Goal: Complete application form

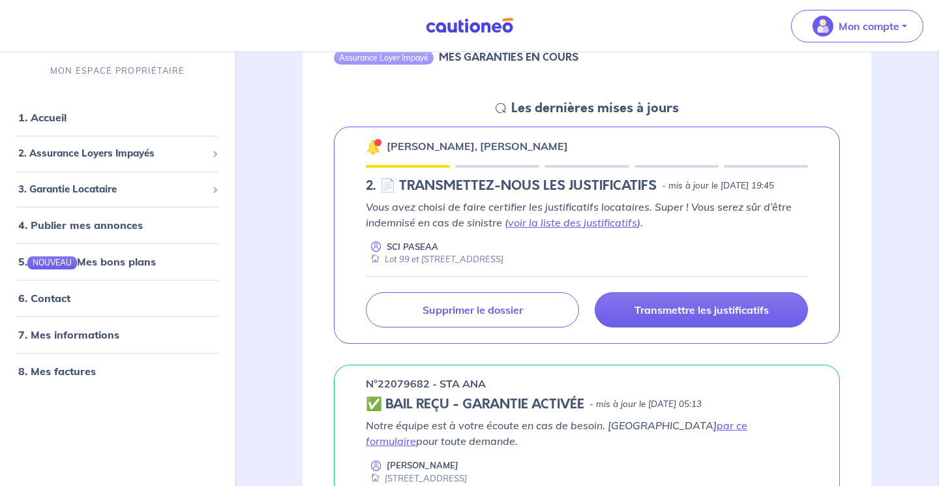
scroll to position [162, 0]
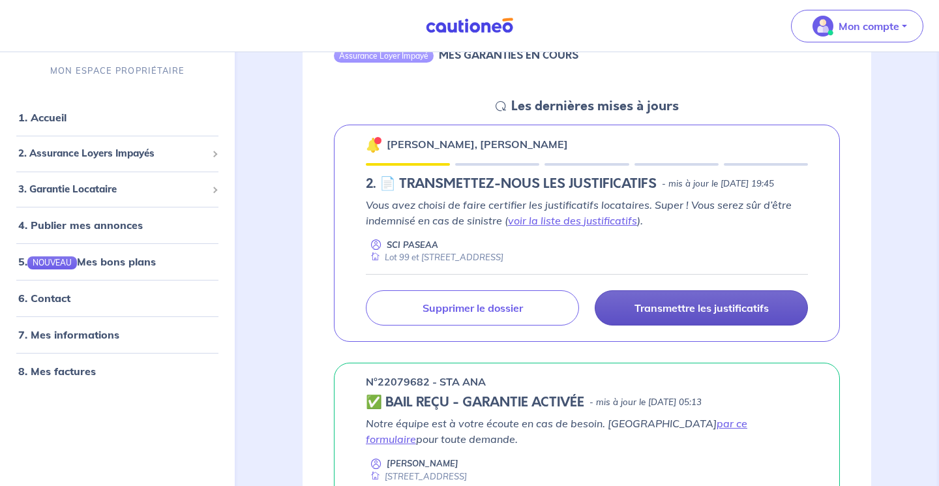
click at [678, 314] on p "Transmettre les justificatifs" at bounding box center [702, 307] width 134 height 13
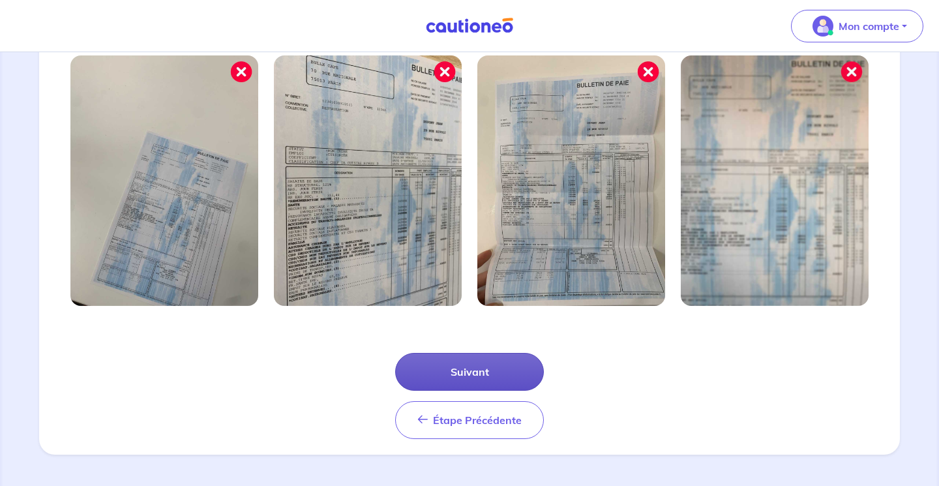
click at [465, 373] on button "Suivant" at bounding box center [469, 372] width 149 height 38
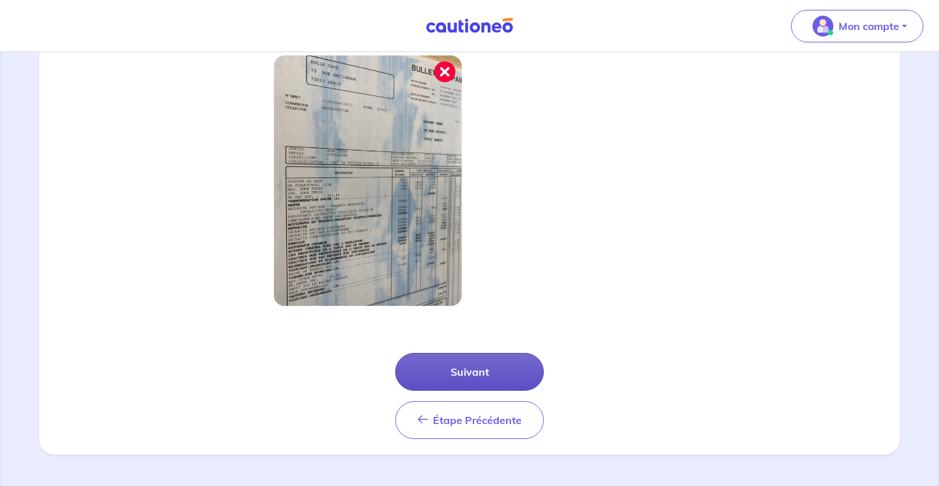
scroll to position [386, 0]
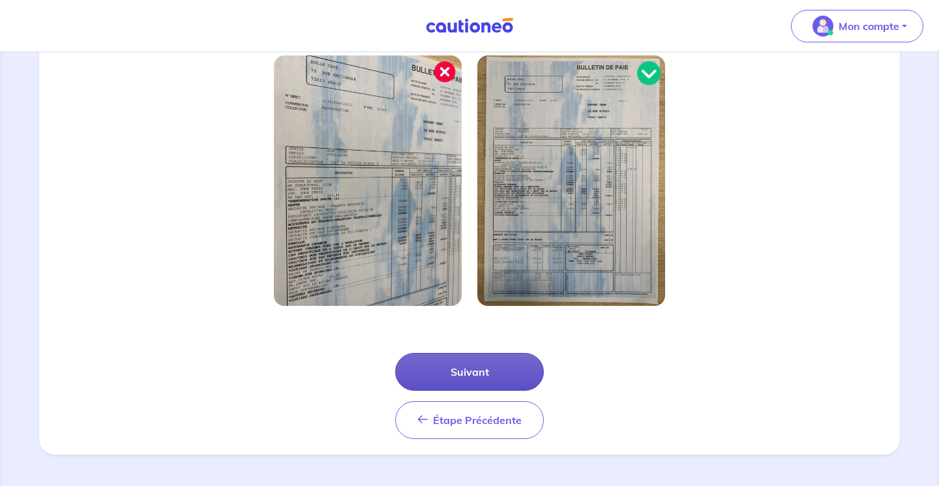
click at [472, 370] on button "Suivant" at bounding box center [469, 372] width 149 height 38
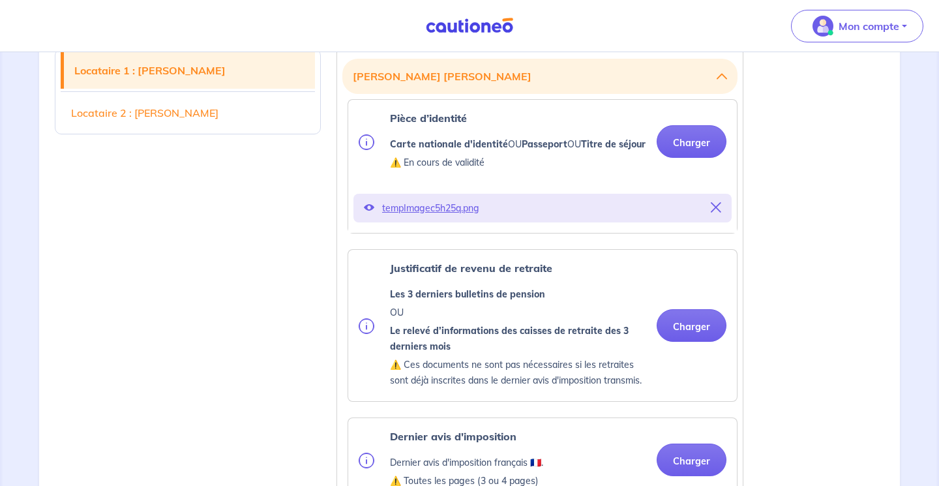
scroll to position [383, 0]
click at [145, 119] on link "Locataire 2 : Bernard Lefebvre" at bounding box center [188, 113] width 254 height 37
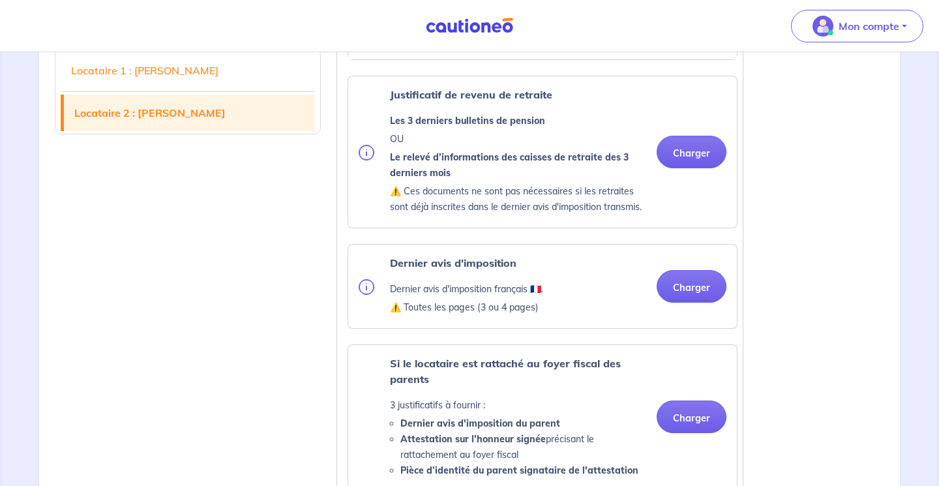
scroll to position [1526, 0]
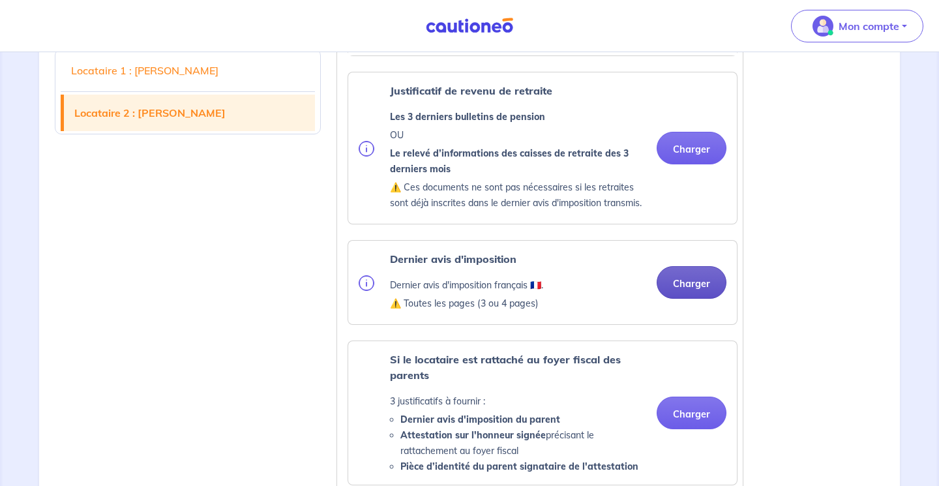
click at [687, 299] on button "Charger" at bounding box center [692, 282] width 70 height 33
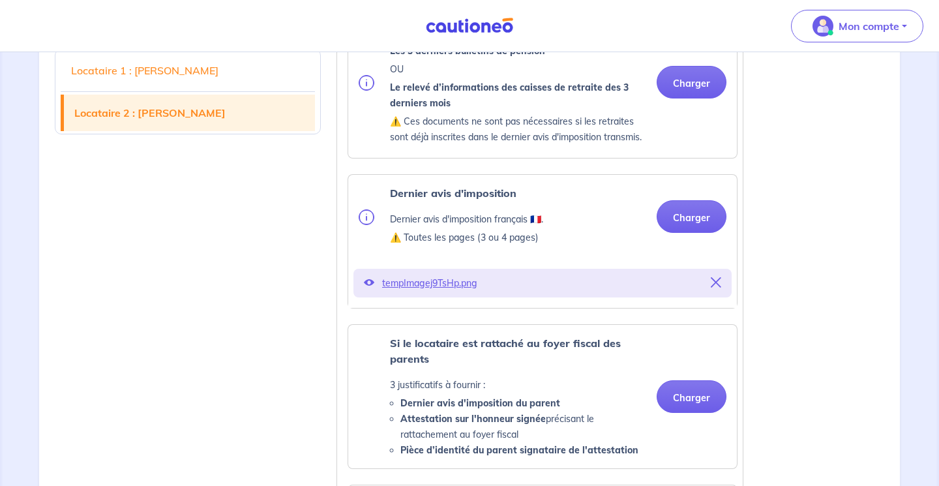
scroll to position [1593, 0]
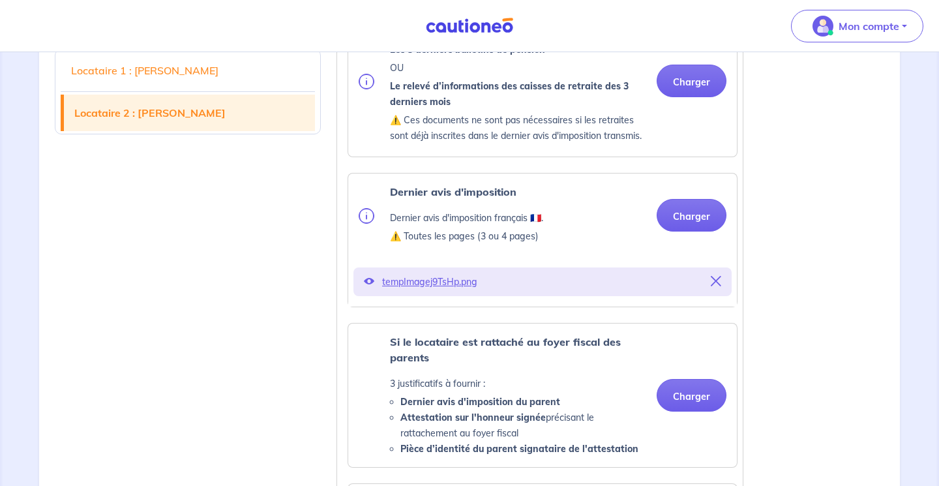
click at [465, 291] on p "tempImagej9TsHp.png" at bounding box center [542, 282] width 321 height 18
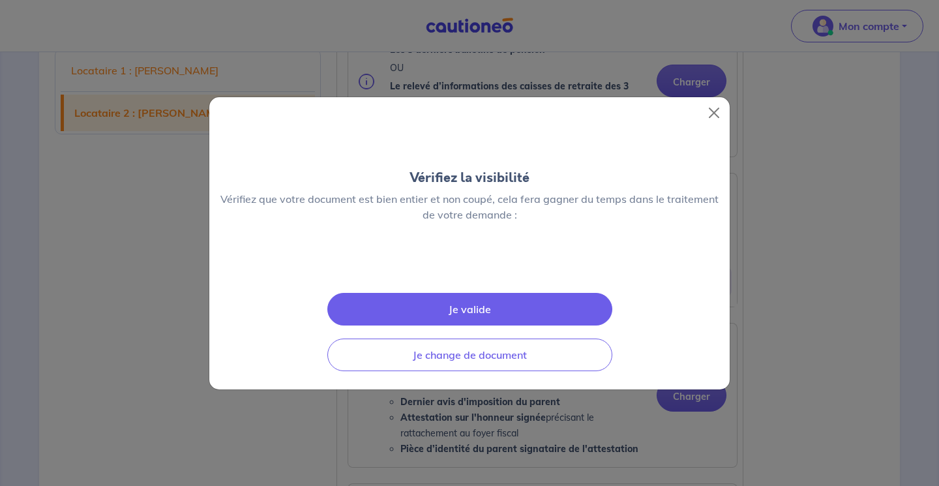
click at [483, 326] on button "Je valide" at bounding box center [470, 309] width 285 height 33
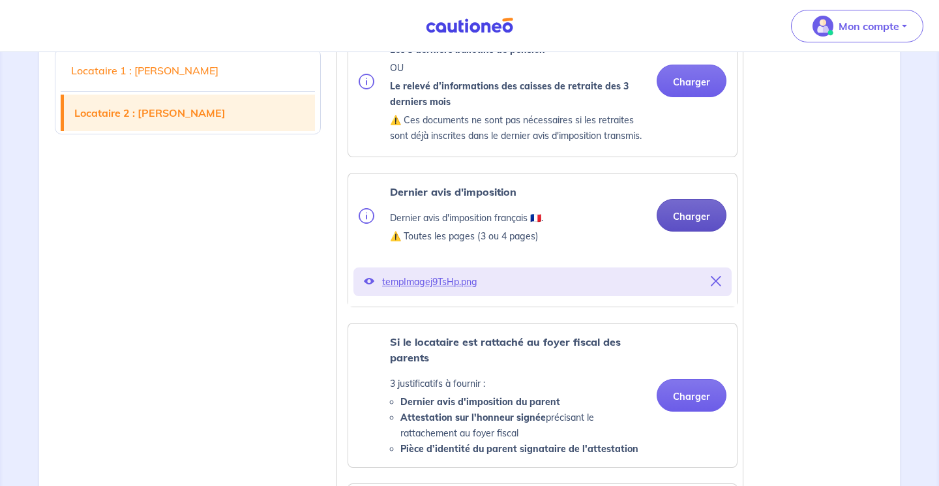
click at [693, 232] on button "Charger" at bounding box center [692, 215] width 70 height 33
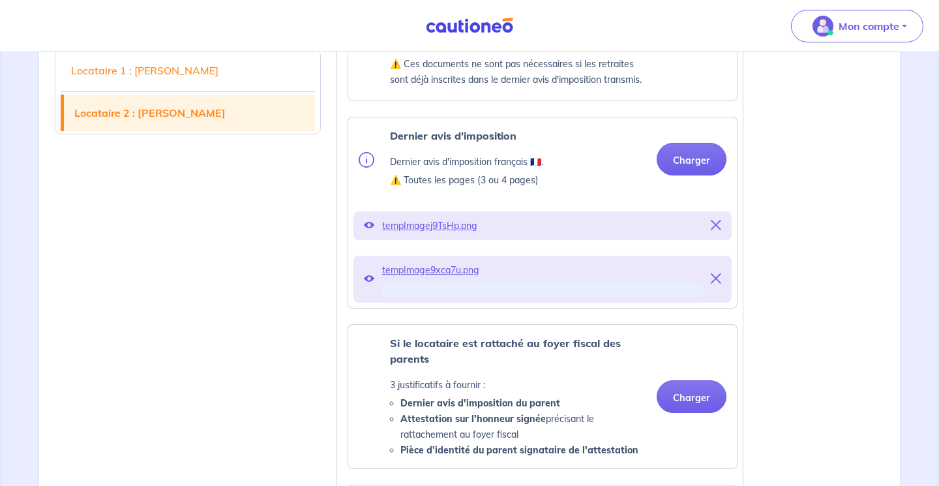
scroll to position [1654, 0]
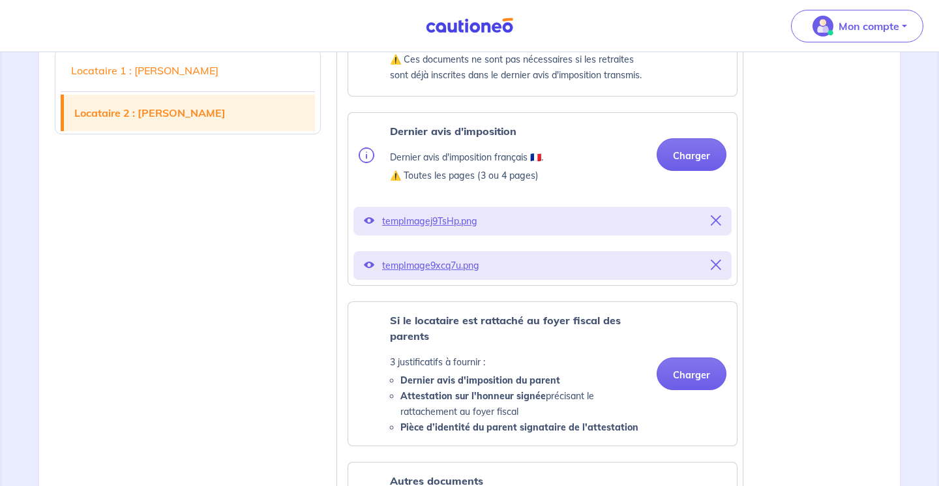
click at [464, 275] on span "tempImage9xcq7u.png" at bounding box center [542, 265] width 321 height 18
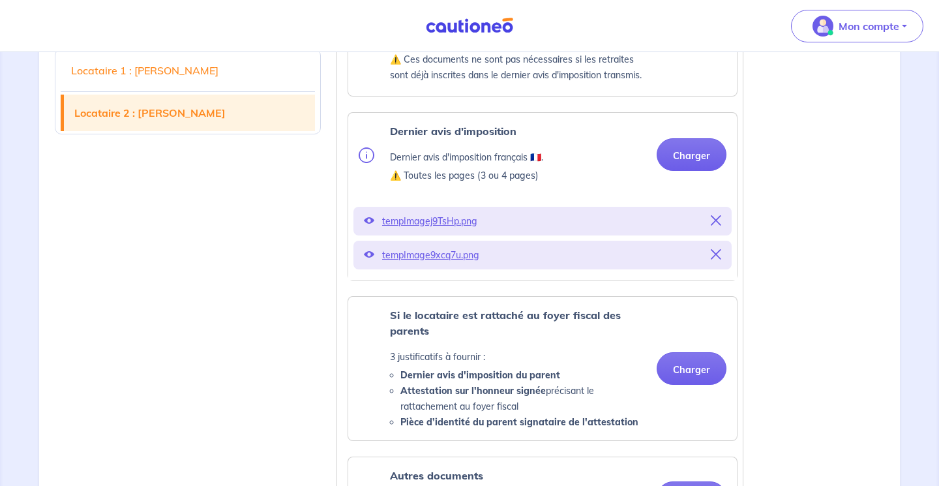
click at [429, 264] on p "tempImage9xcq7u.png" at bounding box center [542, 255] width 321 height 18
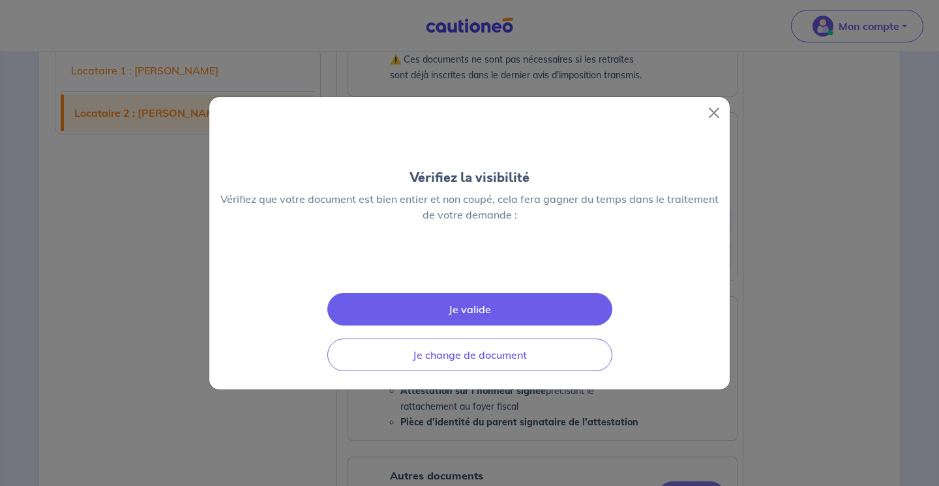
click at [436, 326] on button "Je valide" at bounding box center [470, 309] width 285 height 33
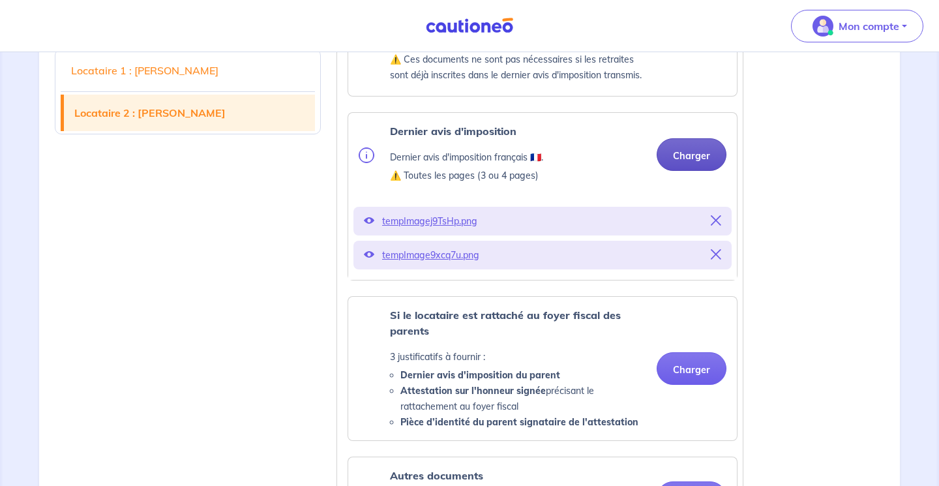
click at [693, 171] on button "Charger" at bounding box center [692, 154] width 70 height 33
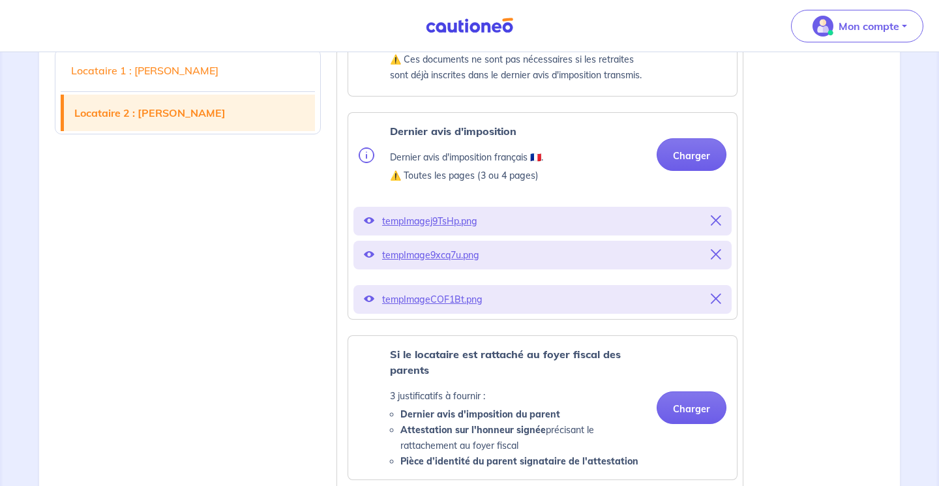
click at [462, 309] on span "tempImageCOF1Bt.png" at bounding box center [542, 299] width 321 height 18
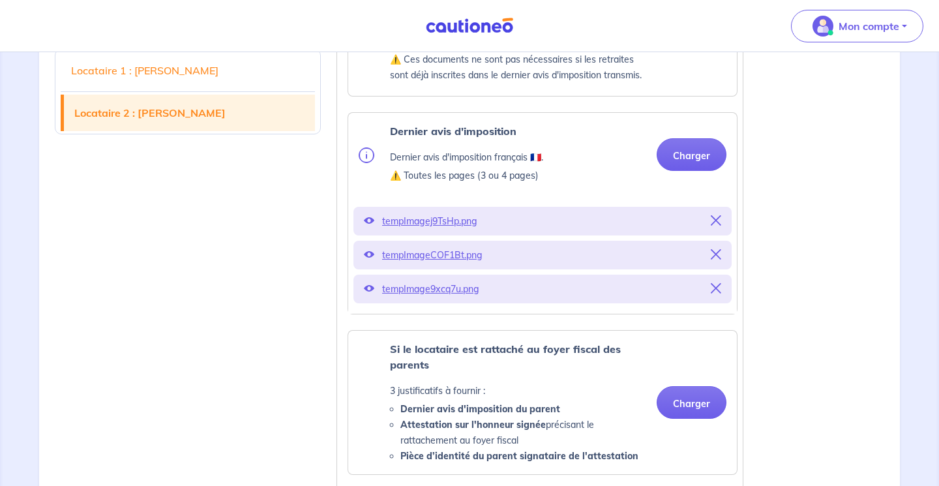
click at [458, 298] on p "tempImage9xcq7u.png" at bounding box center [542, 289] width 321 height 18
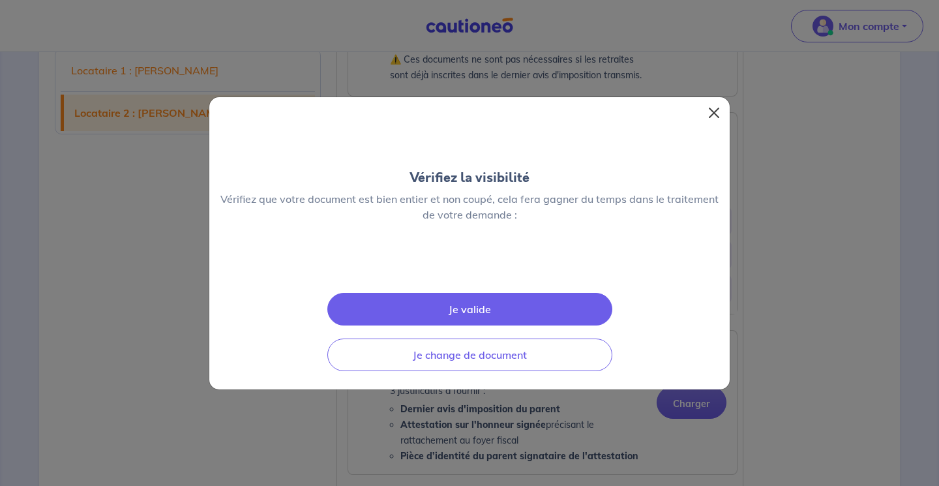
click at [720, 102] on button "Close" at bounding box center [714, 112] width 21 height 21
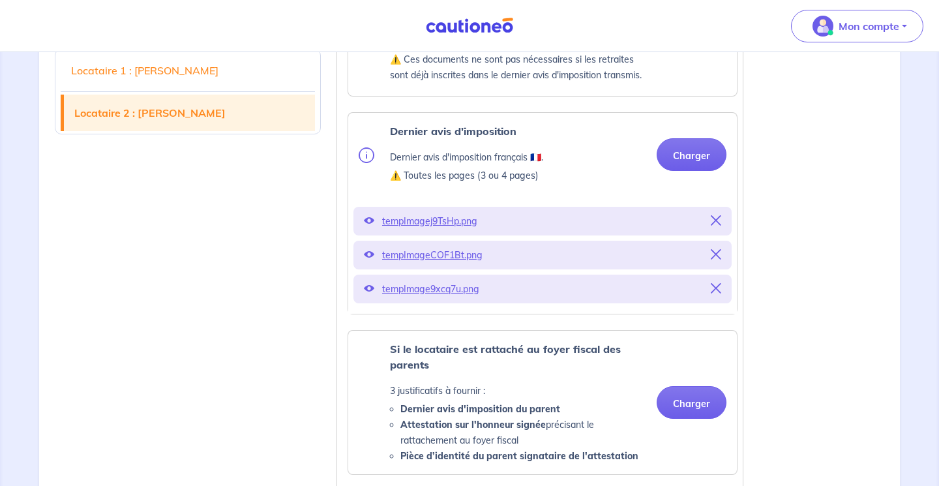
click at [460, 264] on p "tempImageCOF1Bt.png" at bounding box center [542, 255] width 321 height 18
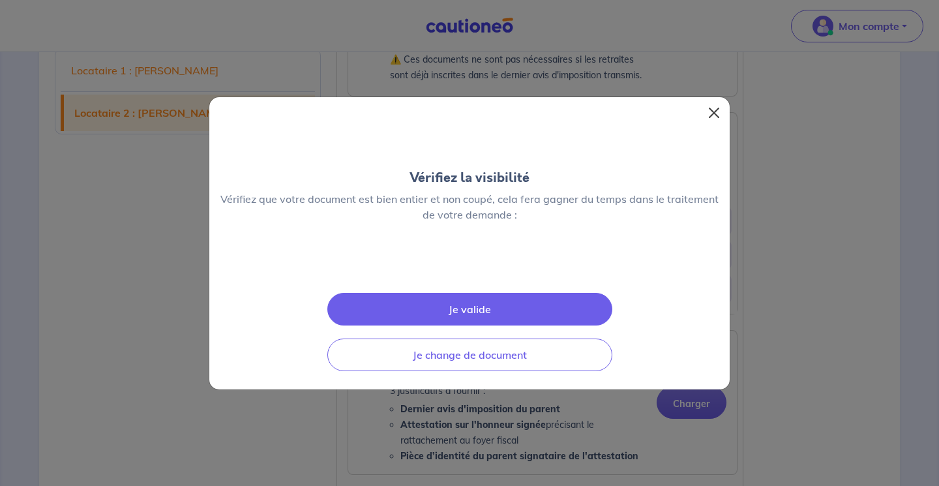
click at [718, 102] on button "Close" at bounding box center [714, 112] width 21 height 21
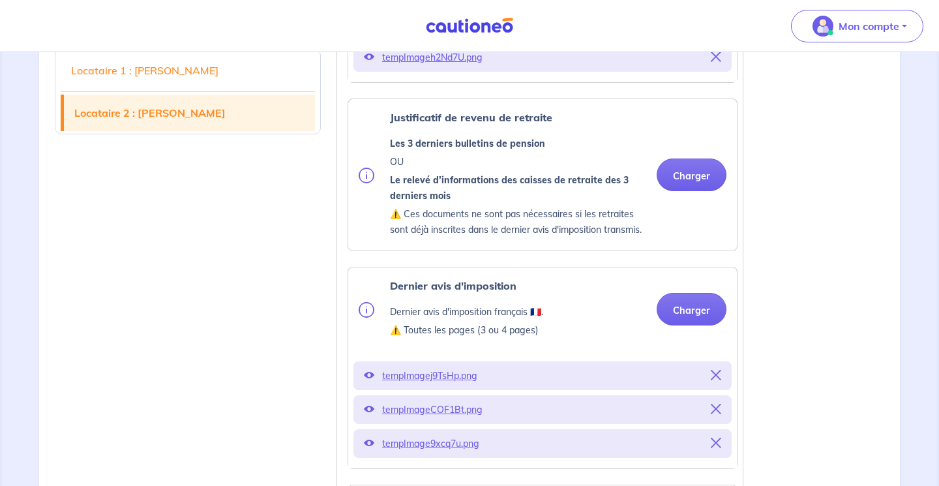
scroll to position [1498, 0]
click at [687, 192] on button "Charger" at bounding box center [692, 176] width 70 height 33
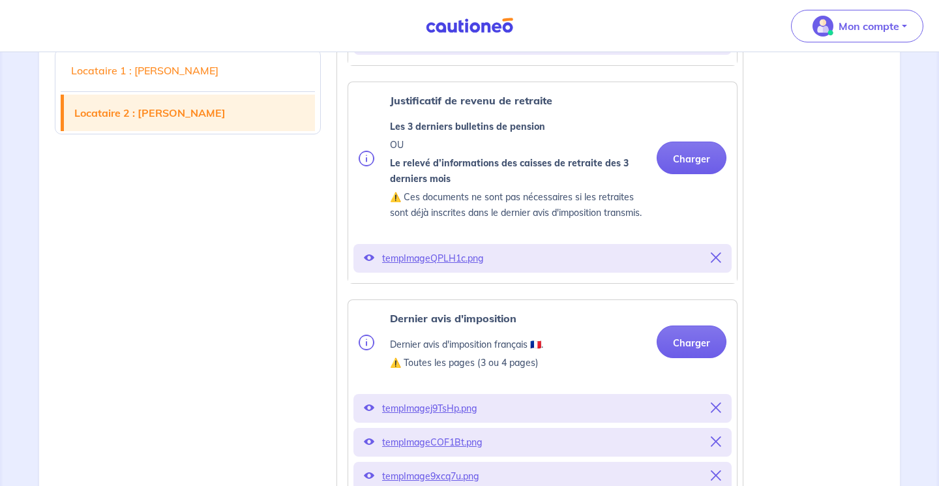
scroll to position [1527, 0]
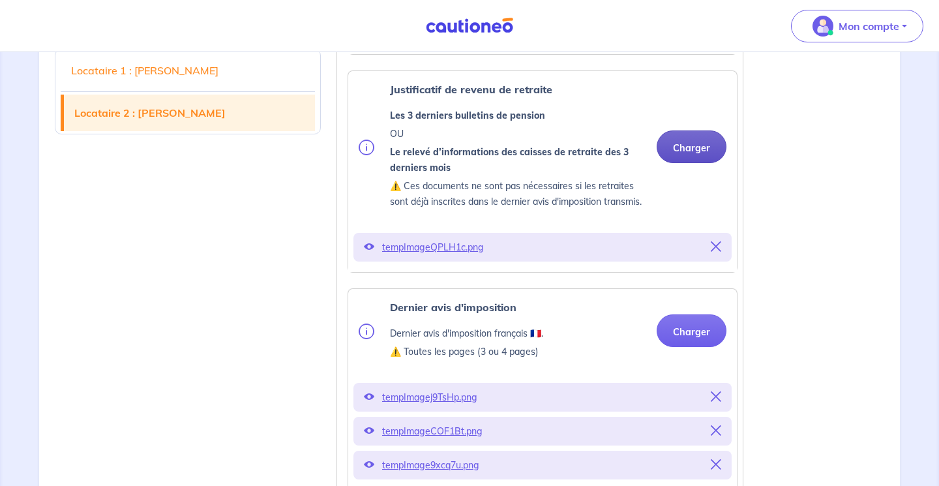
click at [685, 163] on button "Charger" at bounding box center [692, 146] width 70 height 33
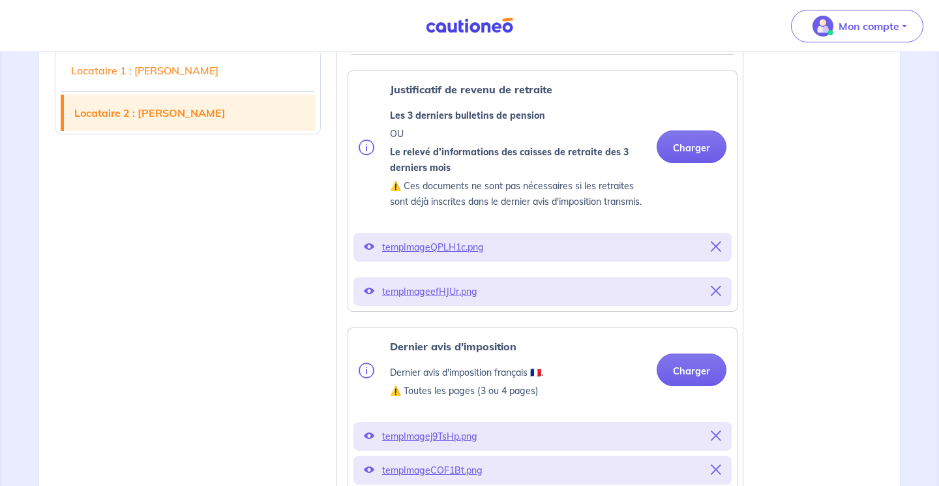
click at [470, 256] on p "tempImageQPLH1c.png" at bounding box center [542, 247] width 321 height 18
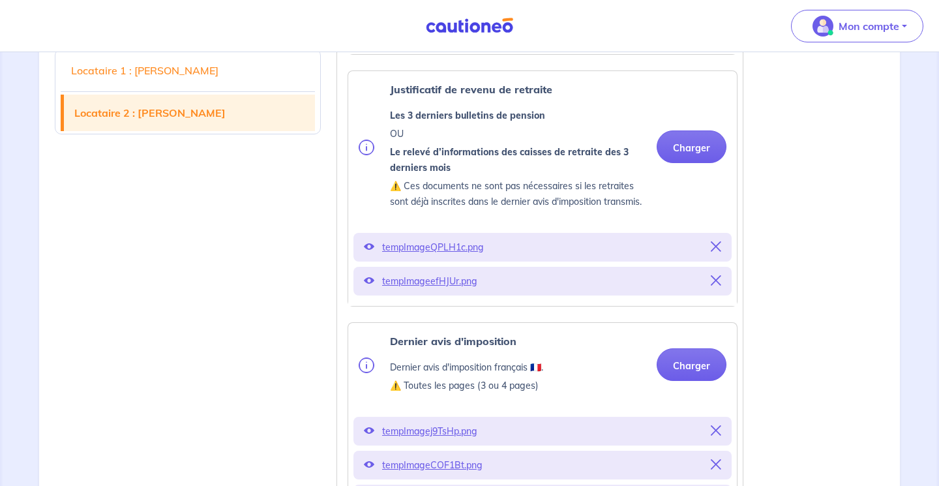
click at [462, 256] on p "tempImageQPLH1c.png" at bounding box center [542, 247] width 321 height 18
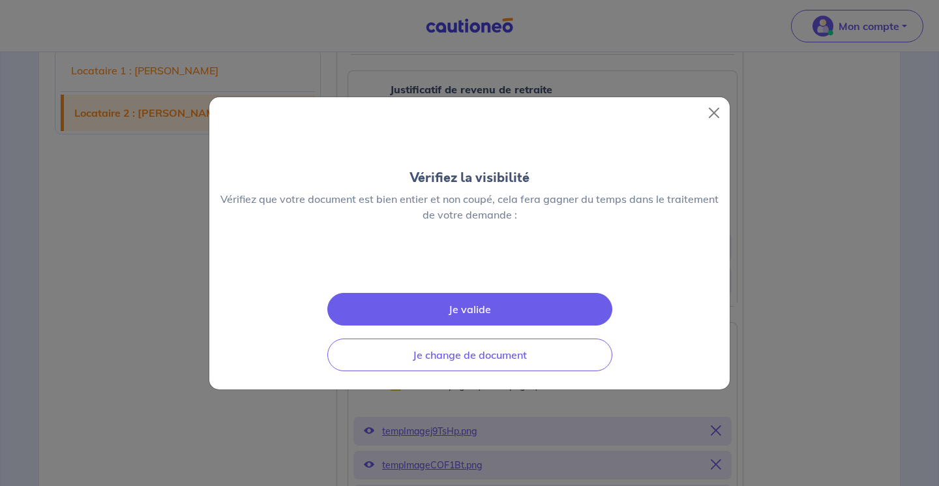
click at [470, 264] on img at bounding box center [470, 264] width 0 height 0
click at [716, 102] on button "Close" at bounding box center [714, 112] width 21 height 21
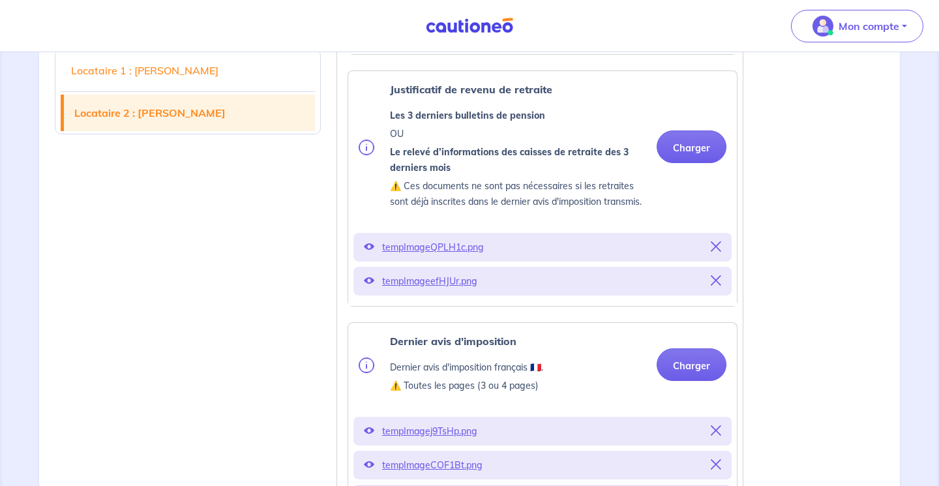
click at [461, 290] on p "tempImageefHJUr.png" at bounding box center [542, 281] width 321 height 18
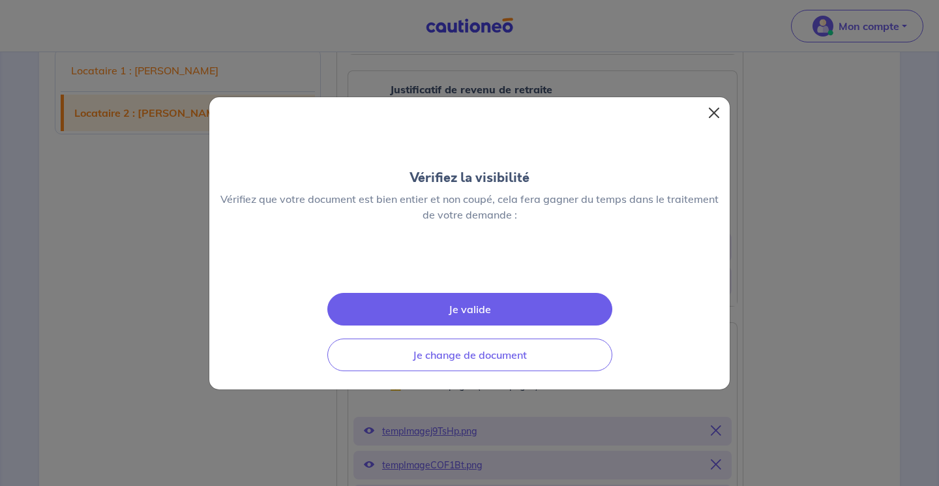
click at [715, 102] on button "Close" at bounding box center [714, 112] width 21 height 21
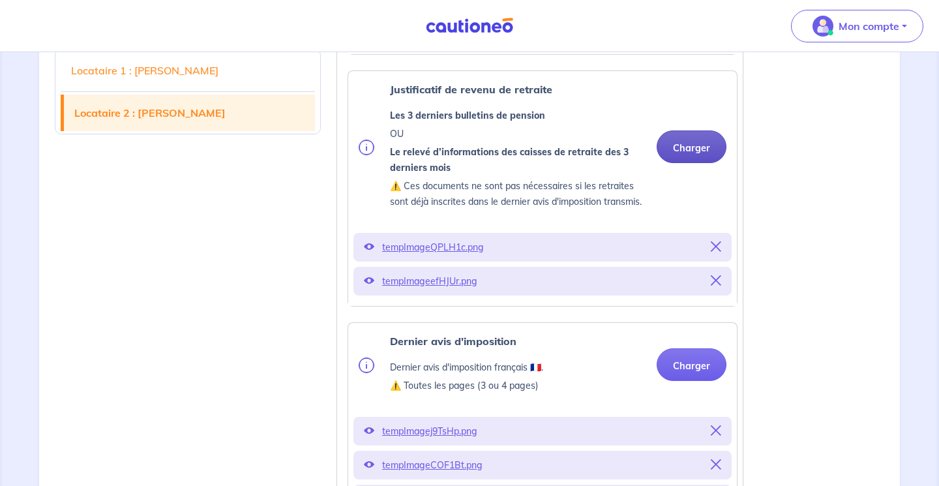
click at [694, 163] on button "Charger" at bounding box center [692, 146] width 70 height 33
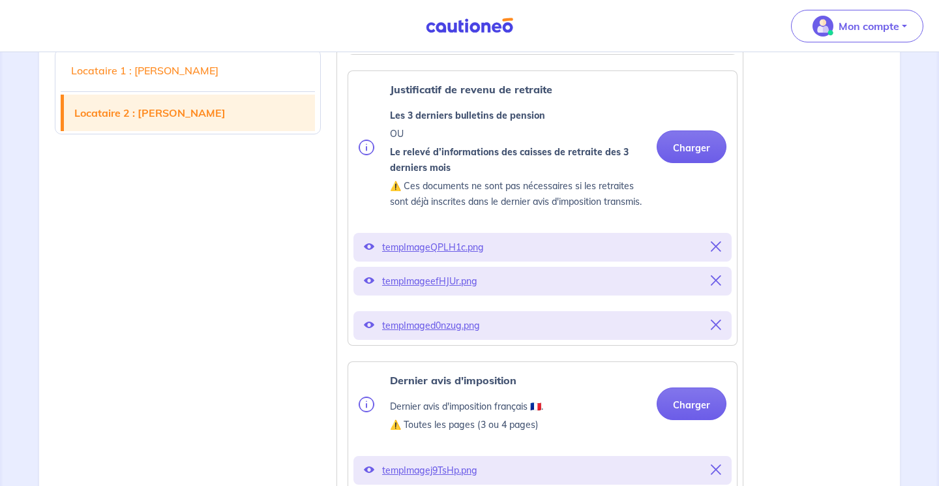
click at [367, 330] on icon at bounding box center [369, 325] width 10 height 10
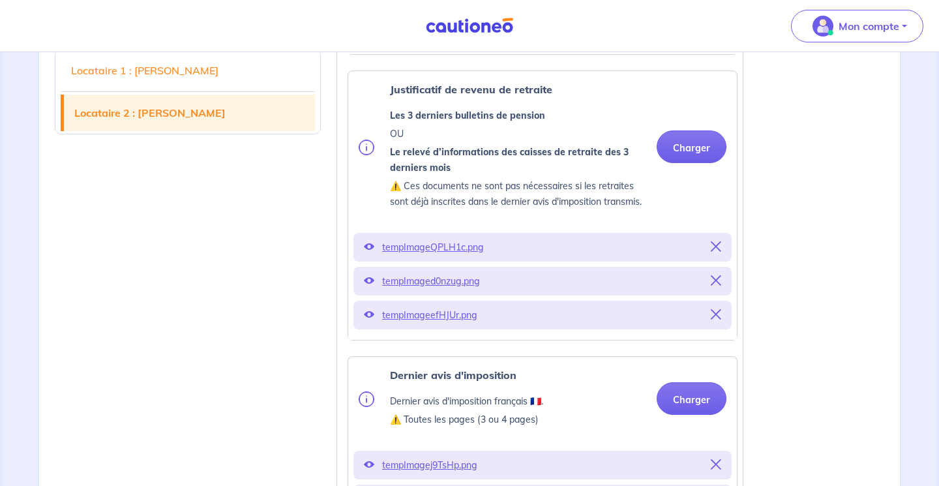
click at [371, 320] on icon at bounding box center [369, 314] width 10 height 10
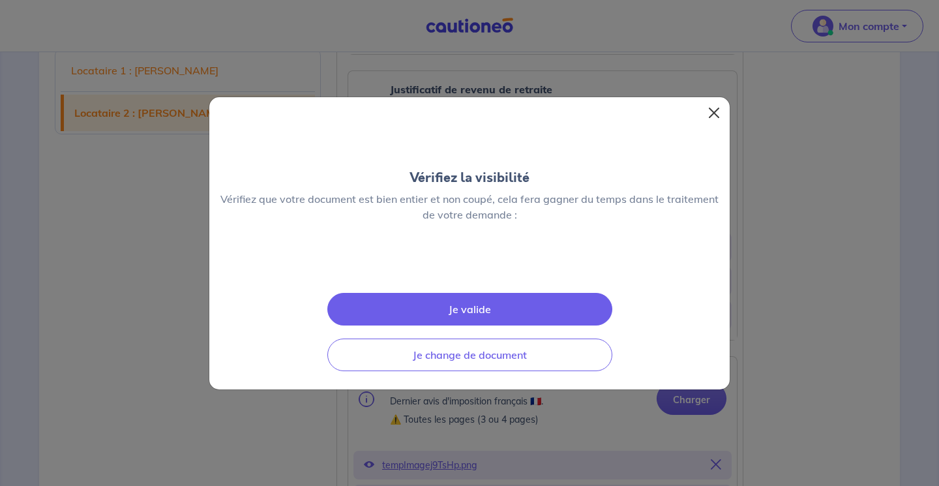
click at [717, 102] on button "Close" at bounding box center [714, 112] width 21 height 21
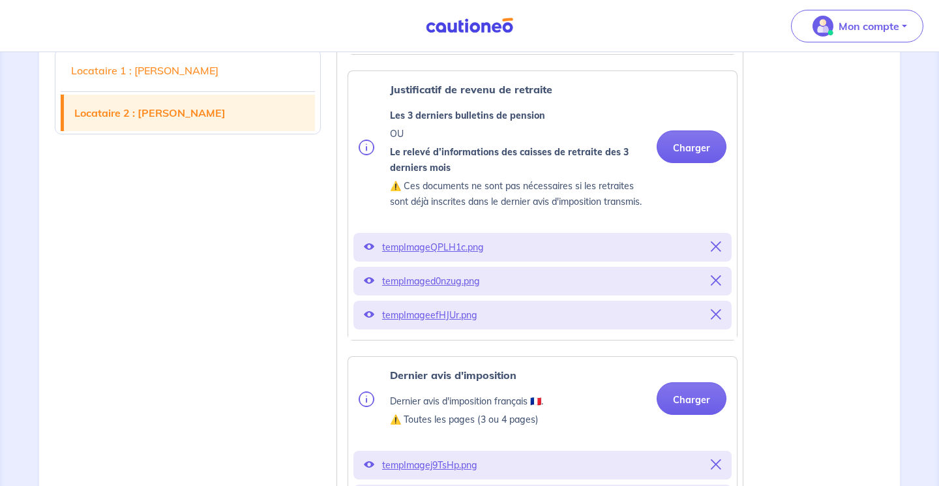
click at [718, 252] on icon at bounding box center [716, 246] width 10 height 10
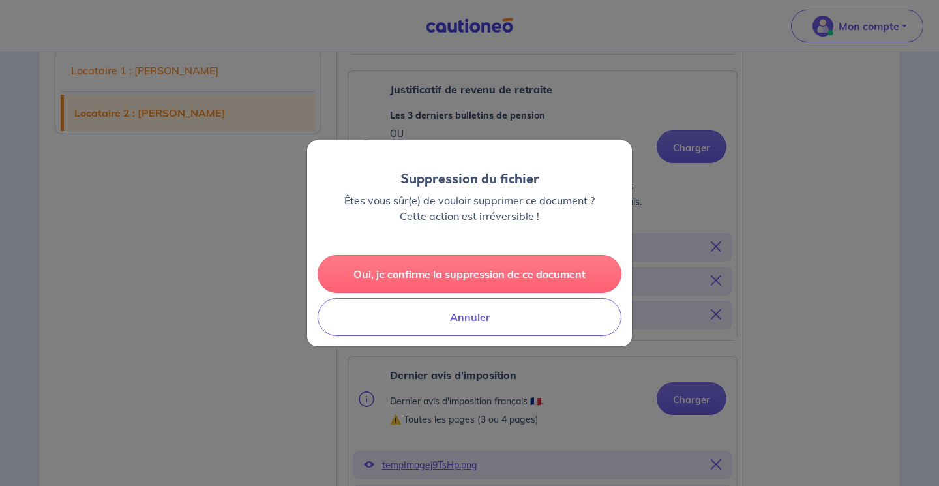
click at [587, 278] on button "Oui, je confirme la suppression de ce document" at bounding box center [470, 274] width 304 height 38
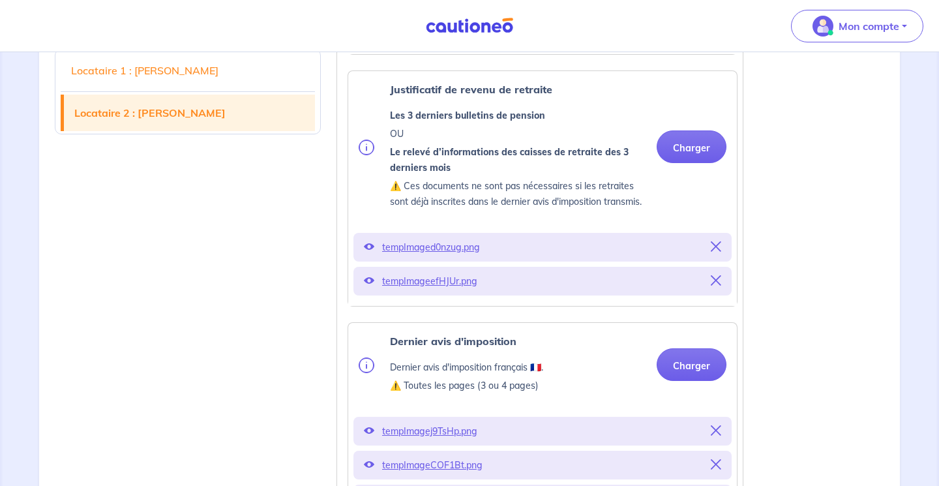
click at [719, 252] on icon at bounding box center [716, 246] width 10 height 10
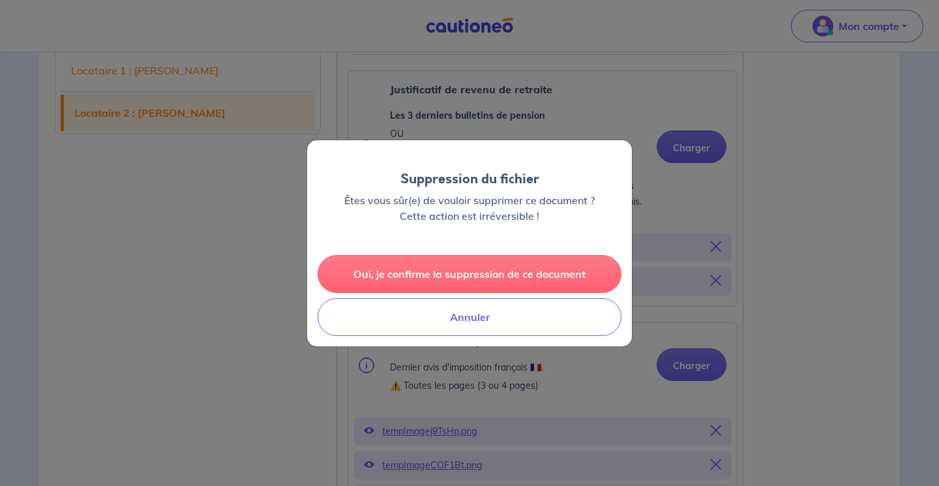
click at [555, 271] on button "Oui, je confirme la suppression de ce document" at bounding box center [470, 274] width 304 height 38
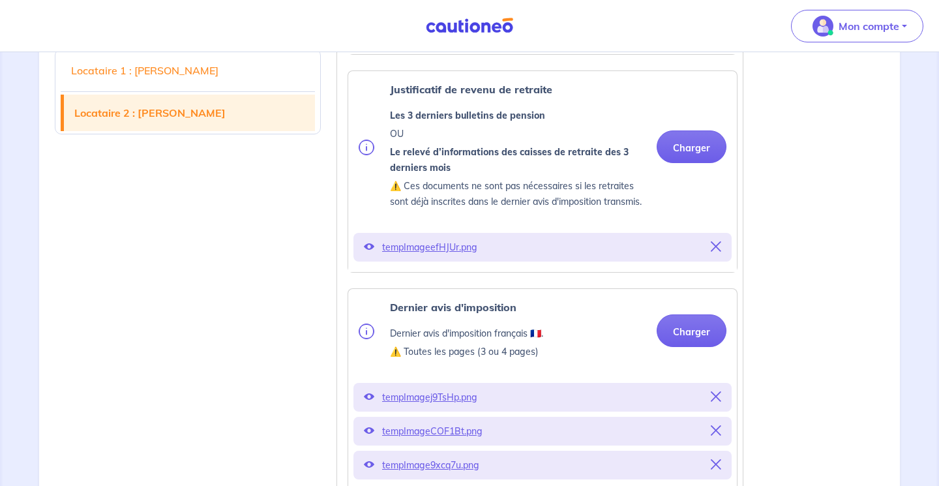
click at [723, 262] on div "tempImageefHJUr.png" at bounding box center [543, 247] width 378 height 29
click at [716, 256] on button at bounding box center [716, 247] width 10 height 18
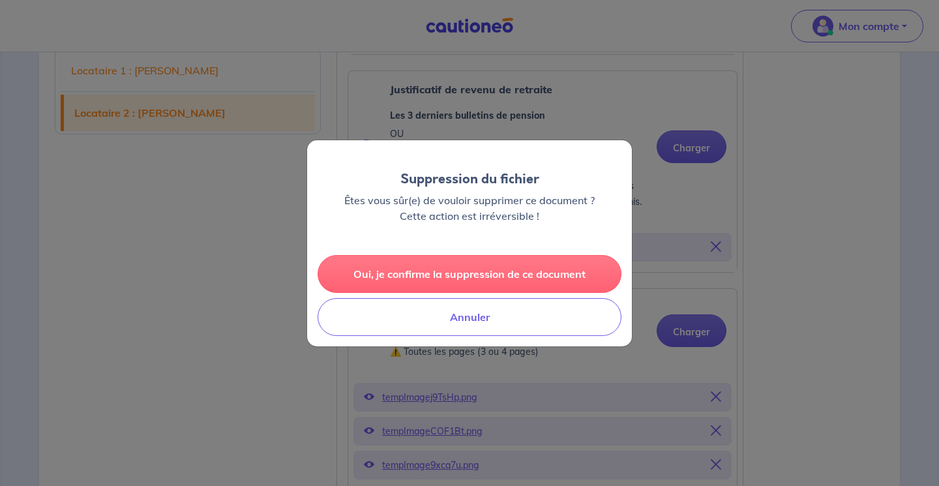
click at [560, 269] on button "Oui, je confirme la suppression de ce document" at bounding box center [470, 274] width 304 height 38
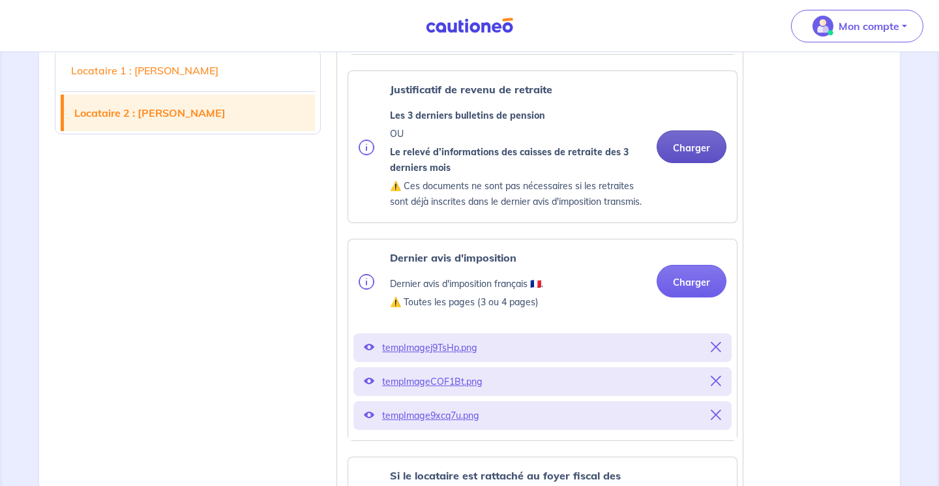
click at [675, 163] on button "Charger" at bounding box center [692, 146] width 70 height 33
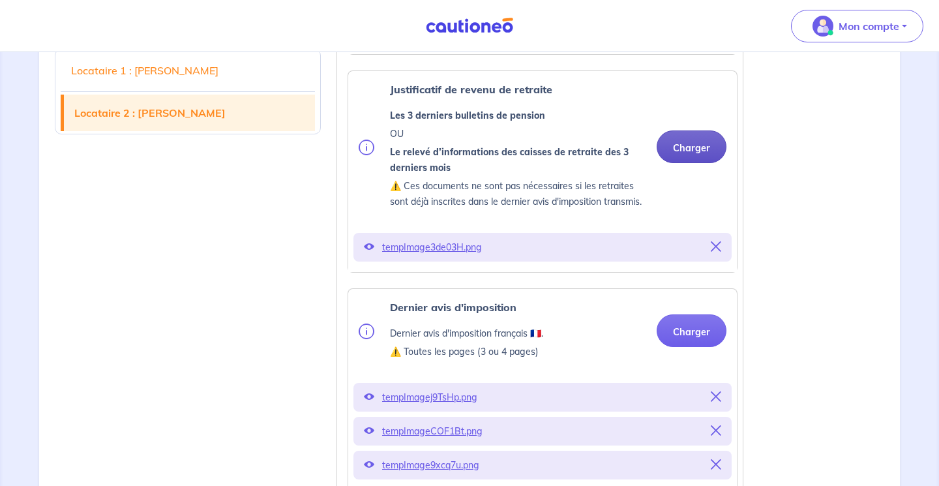
click at [690, 163] on button "Charger" at bounding box center [692, 146] width 70 height 33
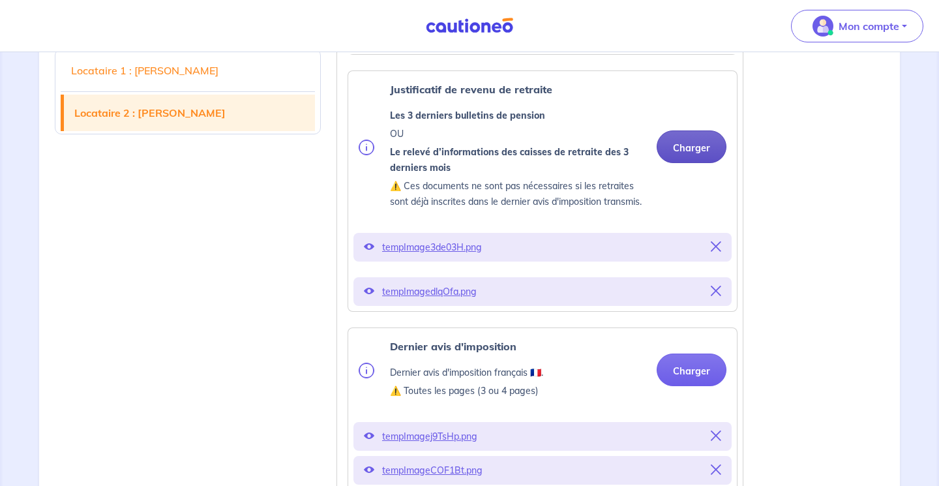
click at [687, 163] on button "Charger" at bounding box center [692, 146] width 70 height 33
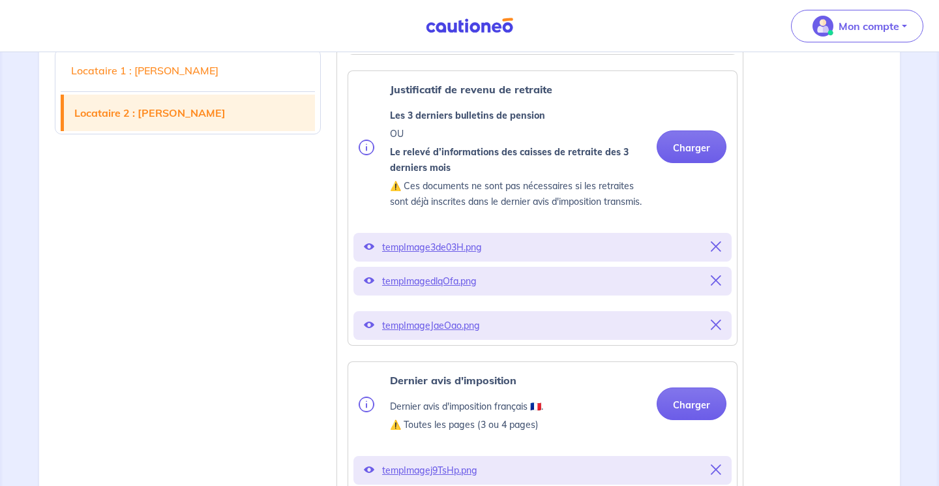
click at [435, 335] on span "tempImageJaeOao.png" at bounding box center [542, 325] width 321 height 18
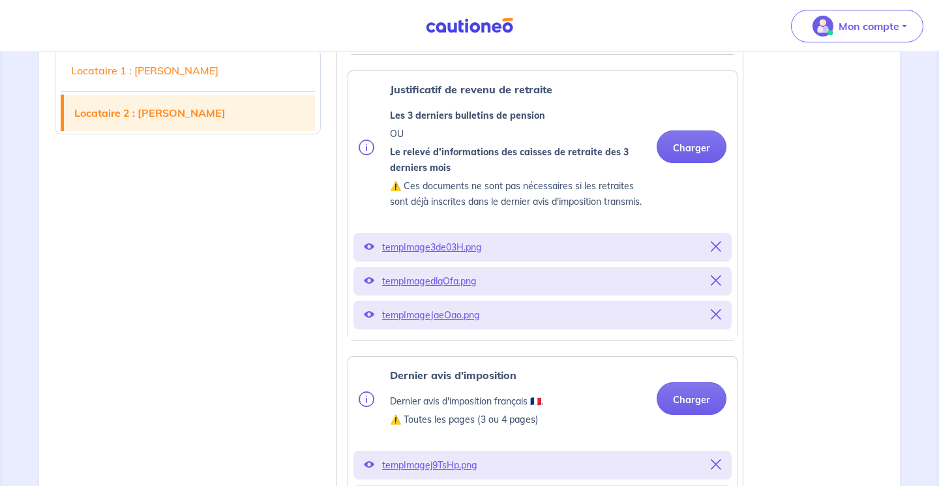
click at [437, 324] on p "tempImageJaeOao.png" at bounding box center [542, 315] width 321 height 18
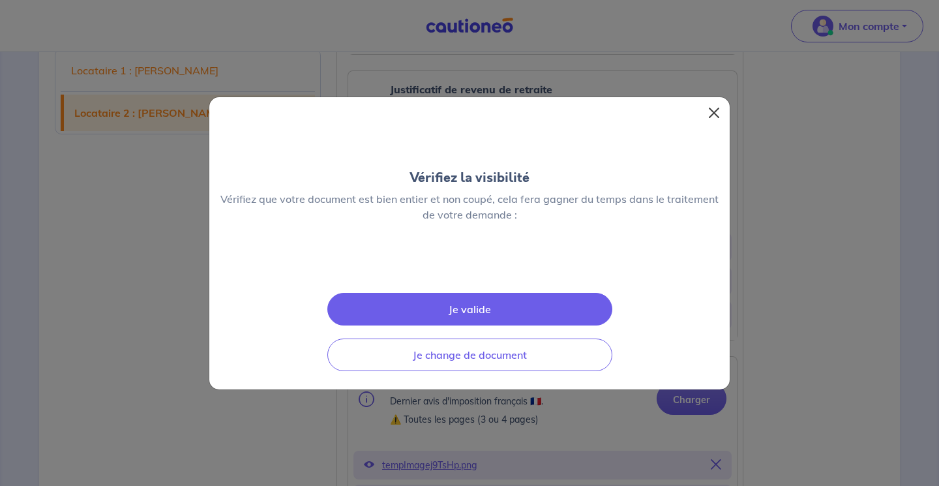
click at [712, 102] on button "Close" at bounding box center [714, 112] width 21 height 21
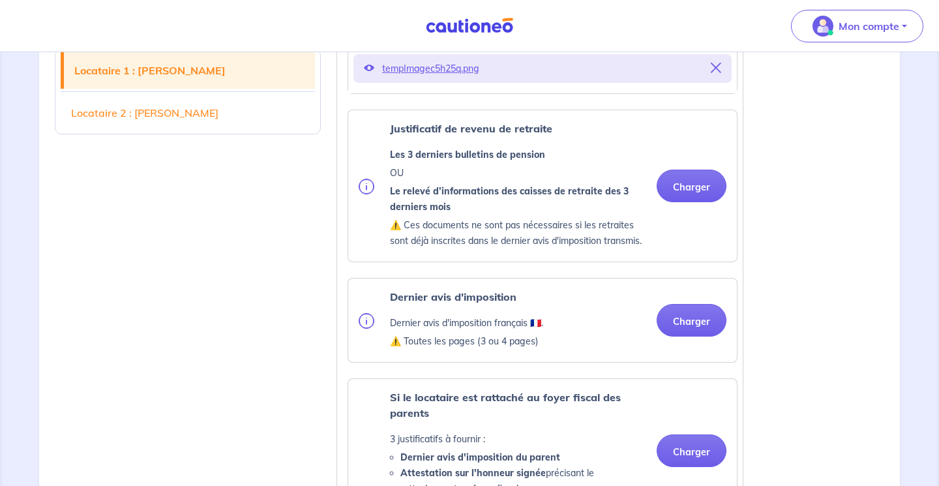
scroll to position [497, 0]
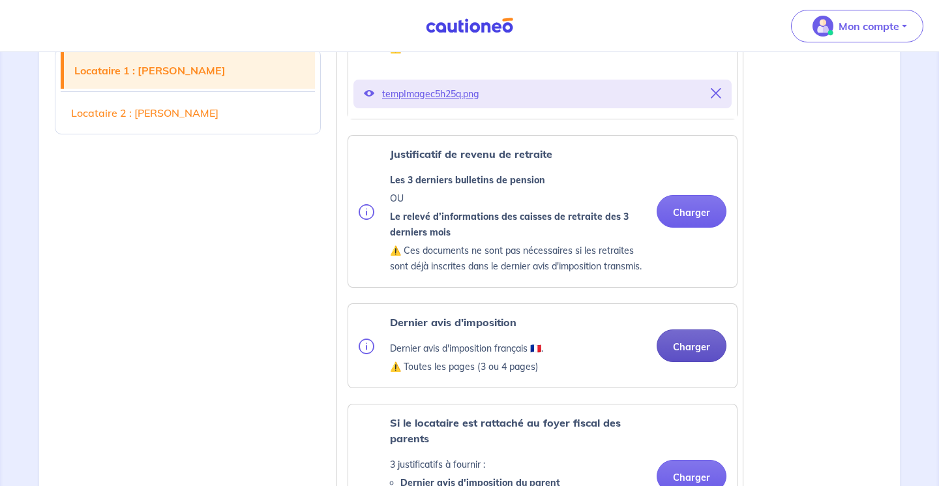
click at [678, 355] on button "Charger" at bounding box center [692, 345] width 70 height 33
click at [464, 423] on div "Si le locataire est rattaché au foyer fiscal des parents 3 justificatifs à four…" at bounding box center [542, 476] width 389 height 144
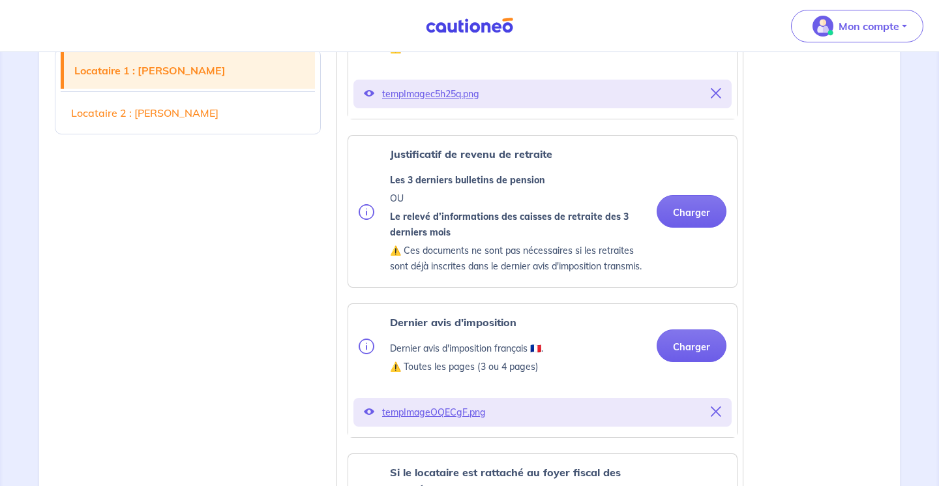
click at [464, 421] on p "tempImageOQECgF.png" at bounding box center [542, 412] width 321 height 18
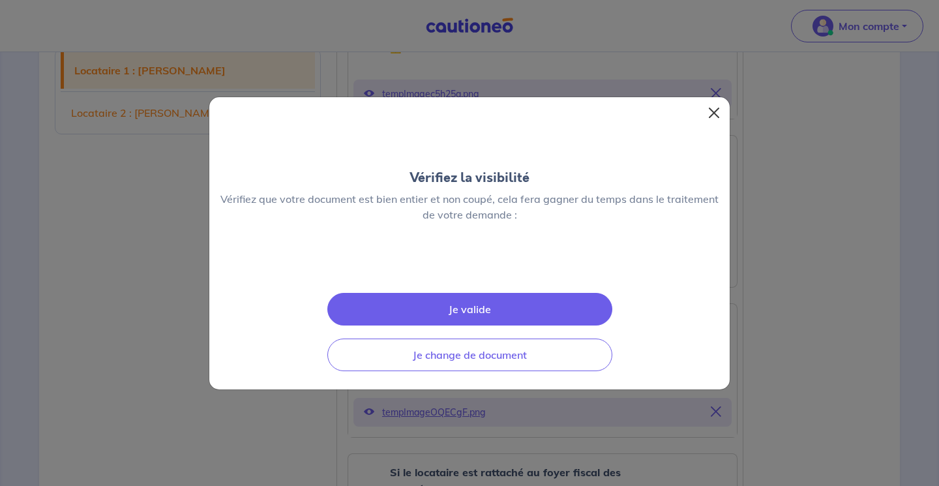
click at [714, 102] on button "Close" at bounding box center [714, 112] width 21 height 21
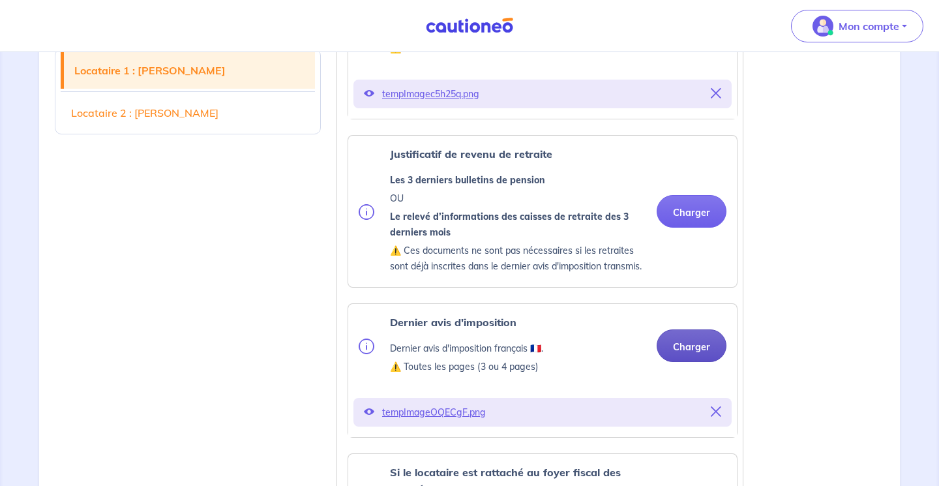
click at [682, 362] on button "Charger" at bounding box center [692, 345] width 70 height 33
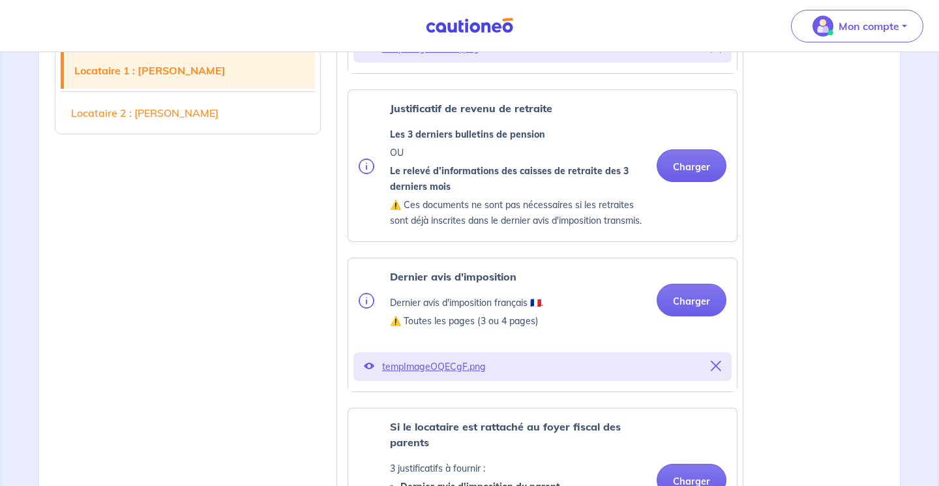
scroll to position [544, 0]
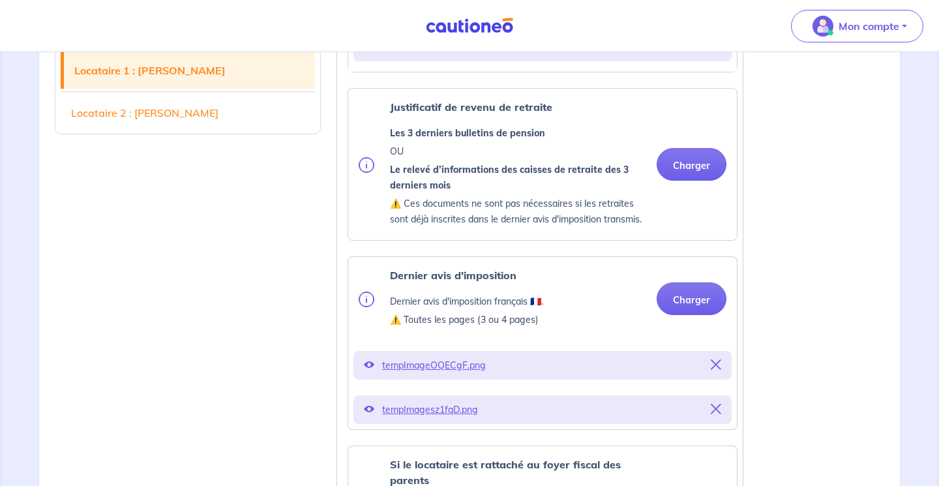
click at [448, 419] on span "tempImagesz1fqD.png" at bounding box center [542, 410] width 321 height 18
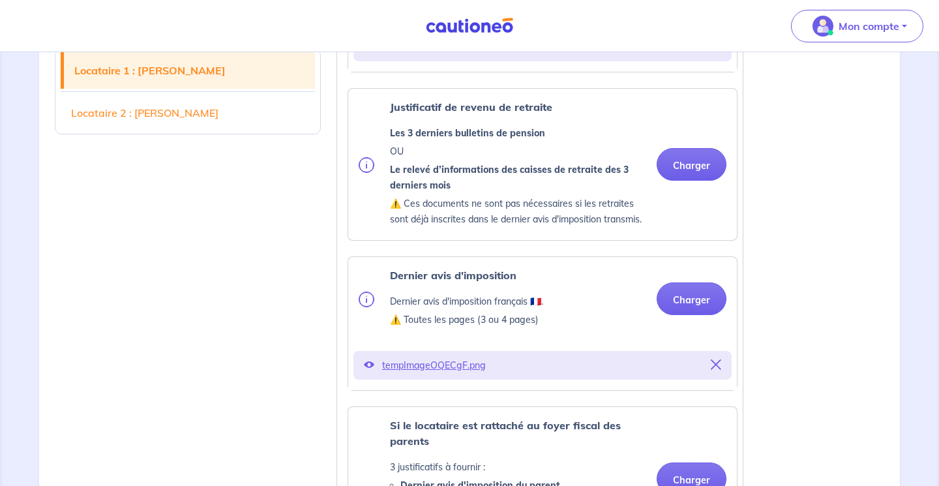
scroll to position [592, 0]
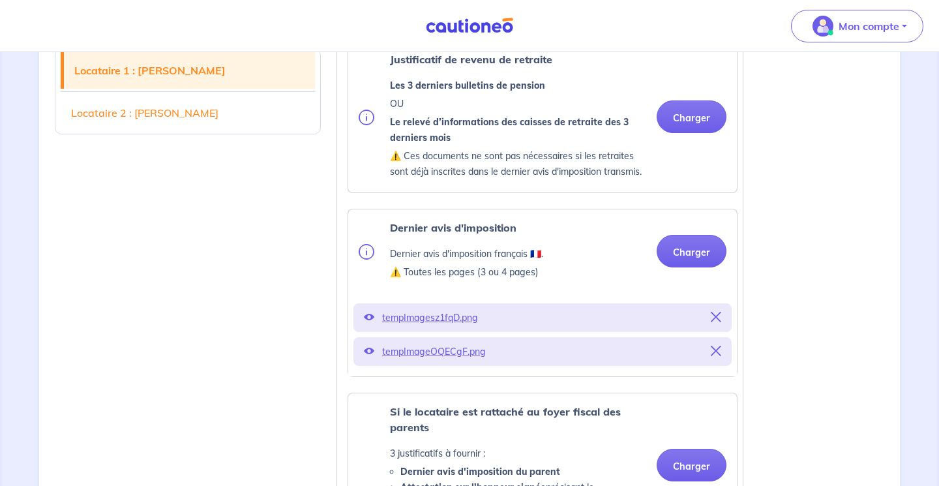
click at [461, 361] on p "tempImageOQECgF.png" at bounding box center [542, 352] width 321 height 18
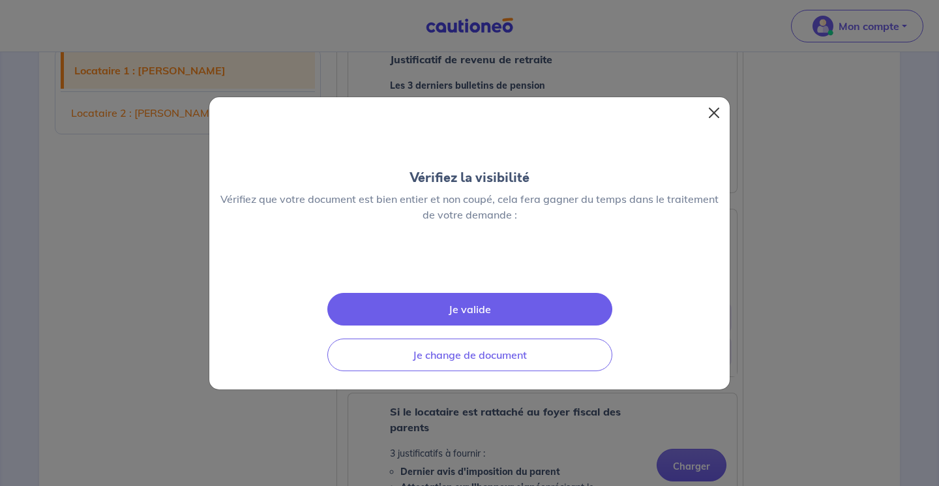
click at [716, 102] on button "Close" at bounding box center [714, 112] width 21 height 21
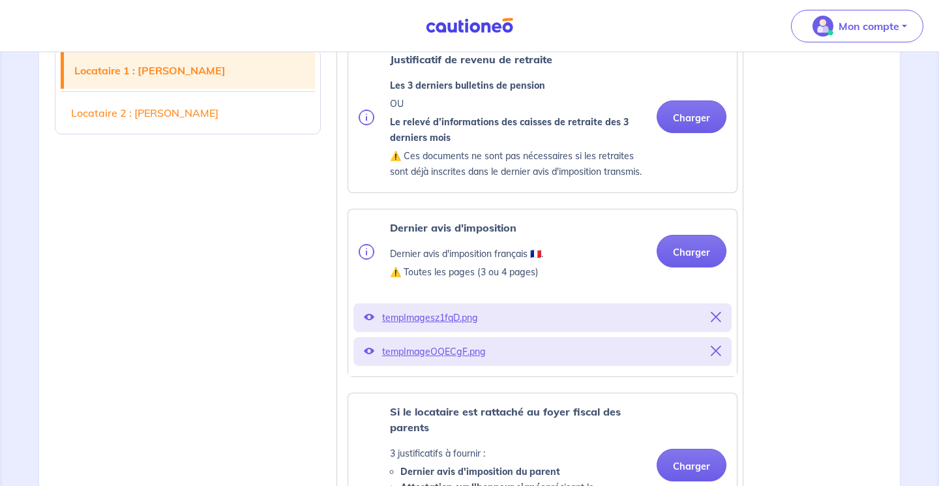
click at [466, 327] on p "tempImagesz1fqD.png" at bounding box center [542, 318] width 321 height 18
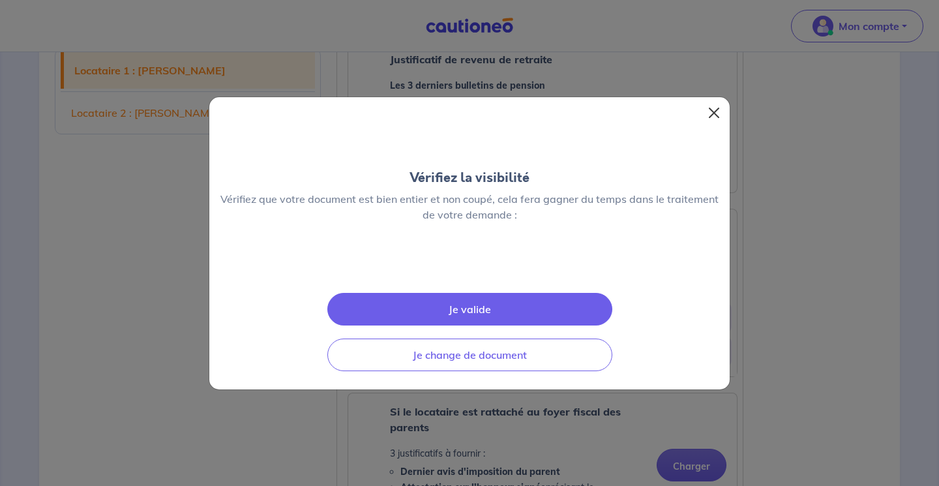
click at [711, 102] on button "Close" at bounding box center [714, 112] width 21 height 21
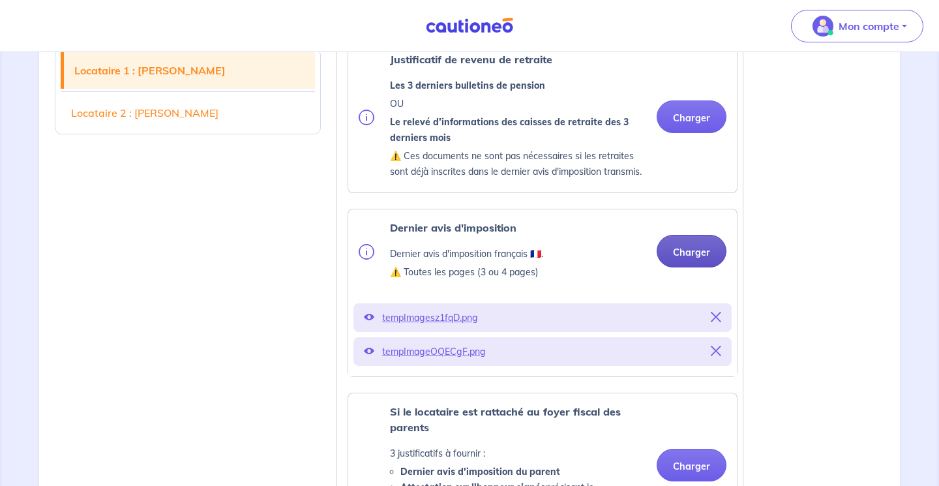
click at [681, 267] on button "Charger" at bounding box center [692, 251] width 70 height 33
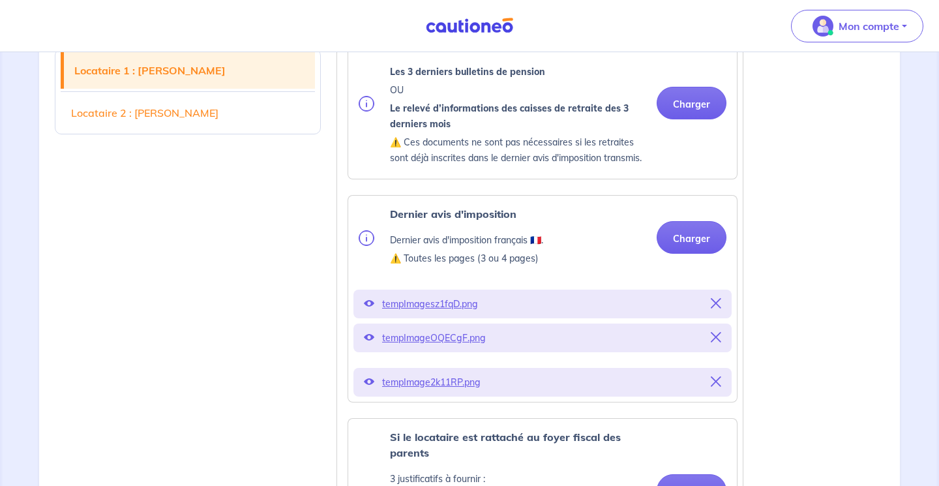
scroll to position [608, 0]
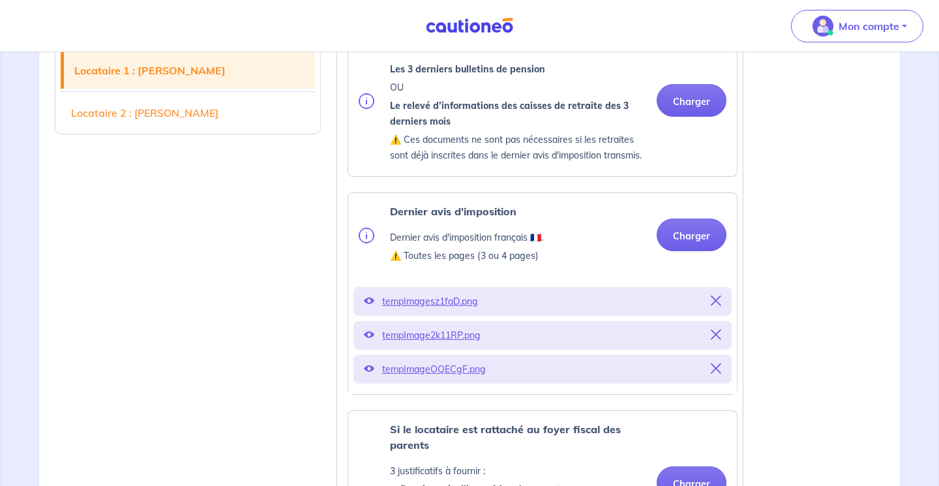
click at [463, 344] on p "tempImage2k11RP.png" at bounding box center [542, 335] width 321 height 18
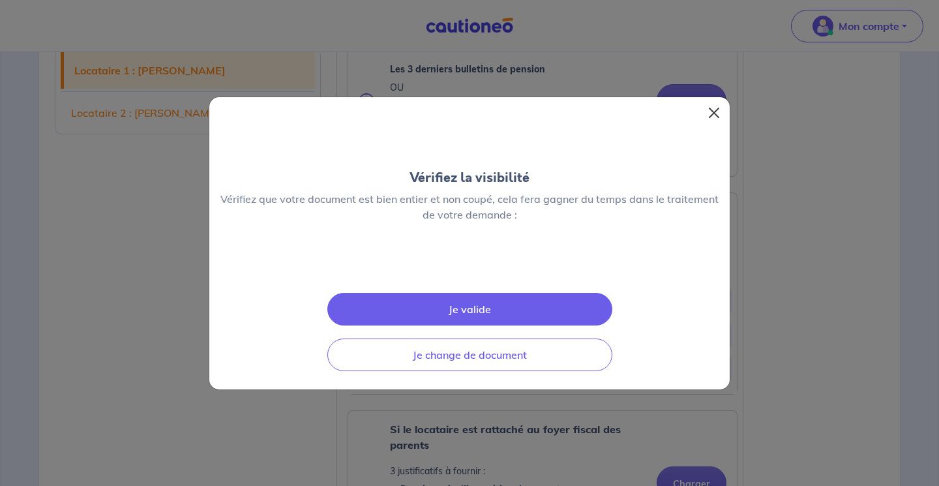
click at [717, 102] on button "Close" at bounding box center [714, 112] width 21 height 21
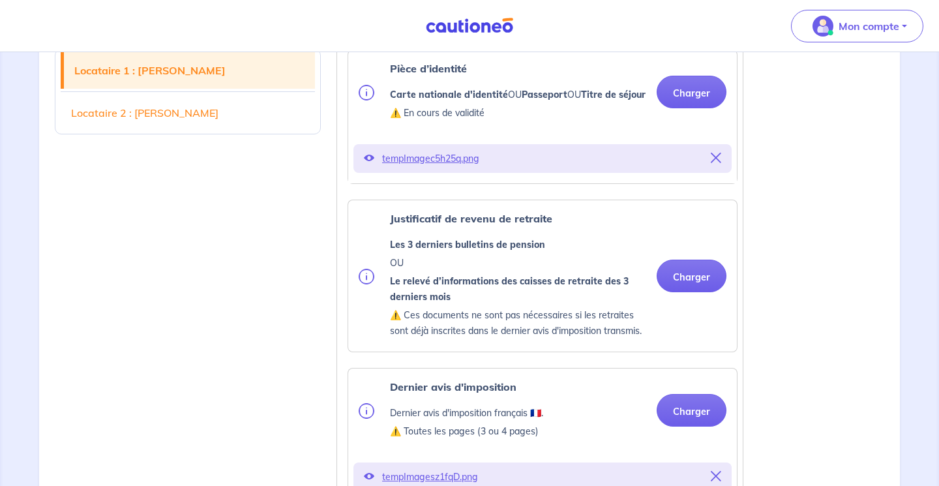
scroll to position [431, 0]
click at [677, 288] on button "Charger" at bounding box center [692, 277] width 70 height 33
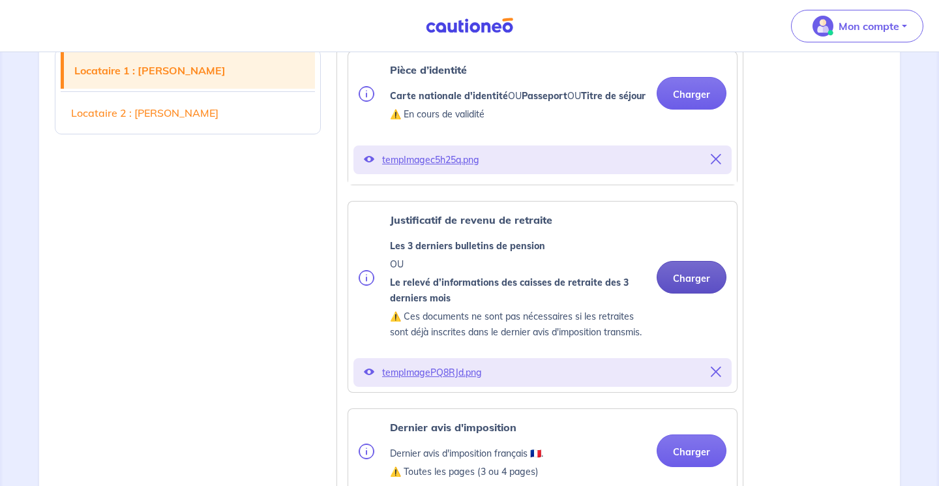
click at [680, 286] on button "Charger" at bounding box center [692, 277] width 70 height 33
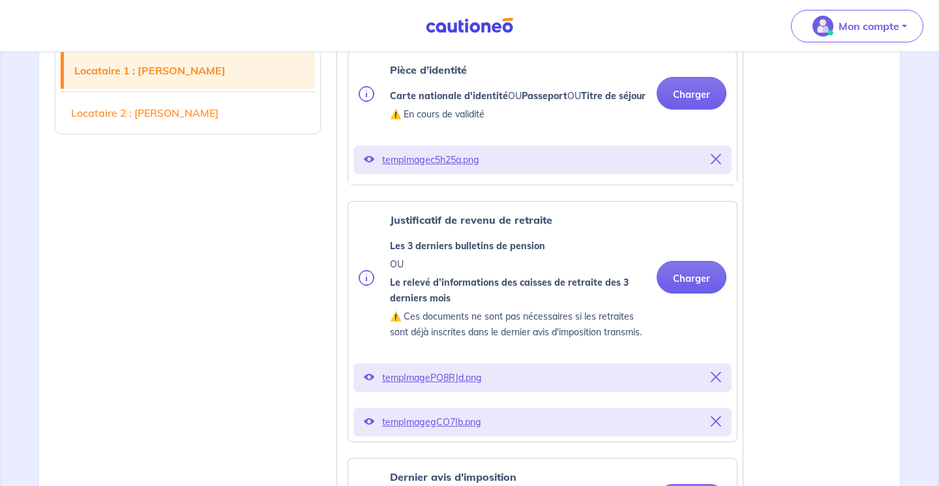
click at [478, 431] on span "tempImagegCO7Ib.png" at bounding box center [542, 422] width 321 height 18
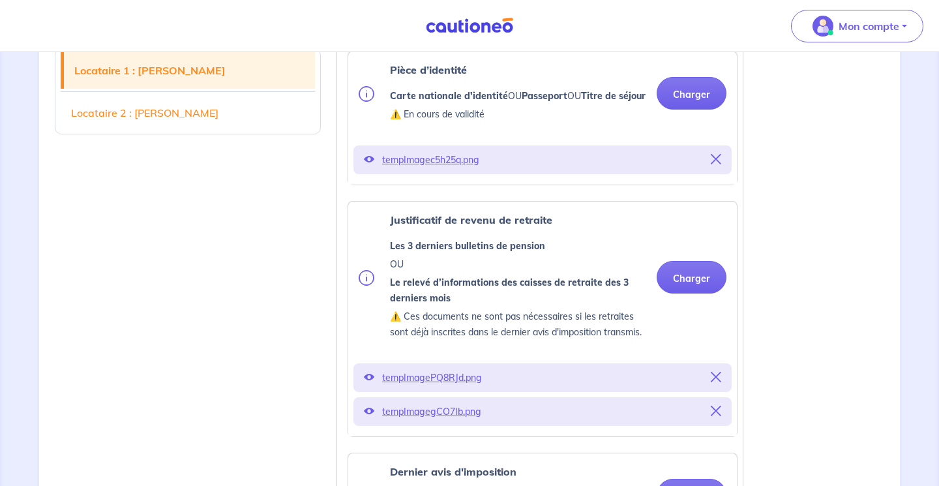
click at [451, 421] on p "tempImagegCO7Ib.png" at bounding box center [542, 412] width 321 height 18
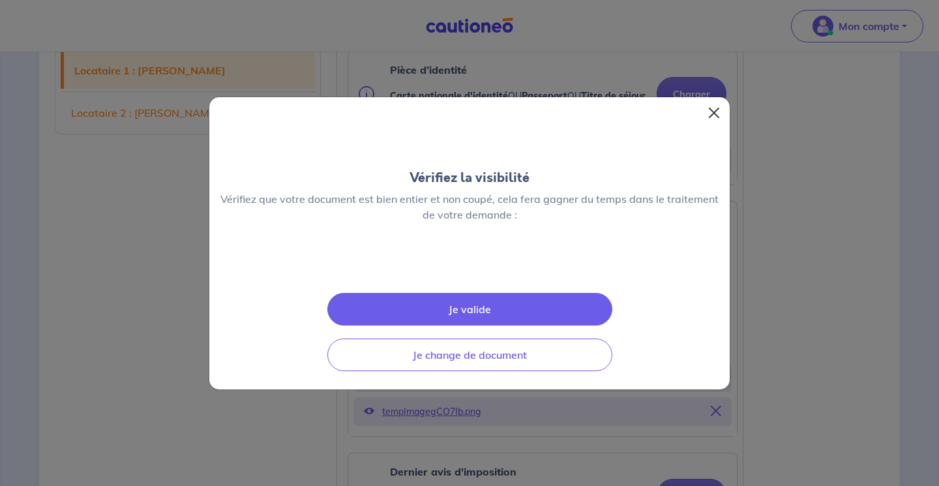
click at [718, 102] on button "Close" at bounding box center [714, 112] width 21 height 21
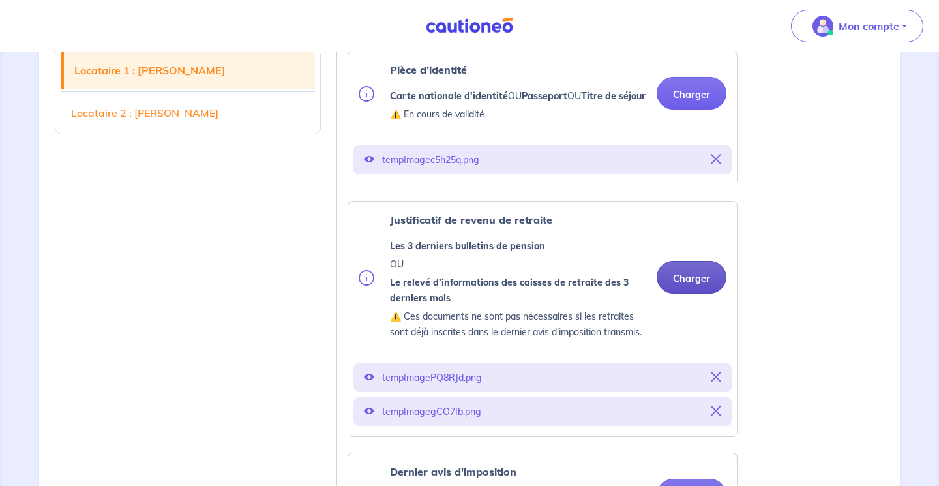
click at [685, 294] on button "Charger" at bounding box center [692, 277] width 70 height 33
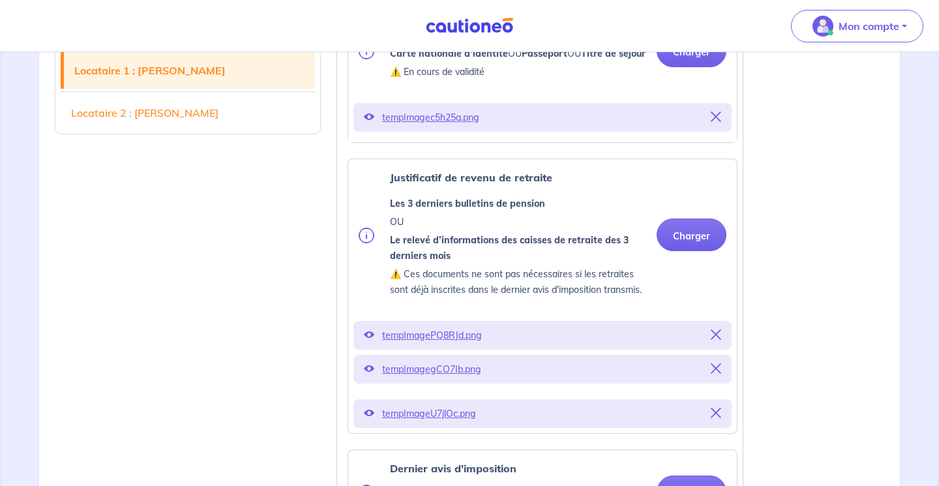
scroll to position [476, 0]
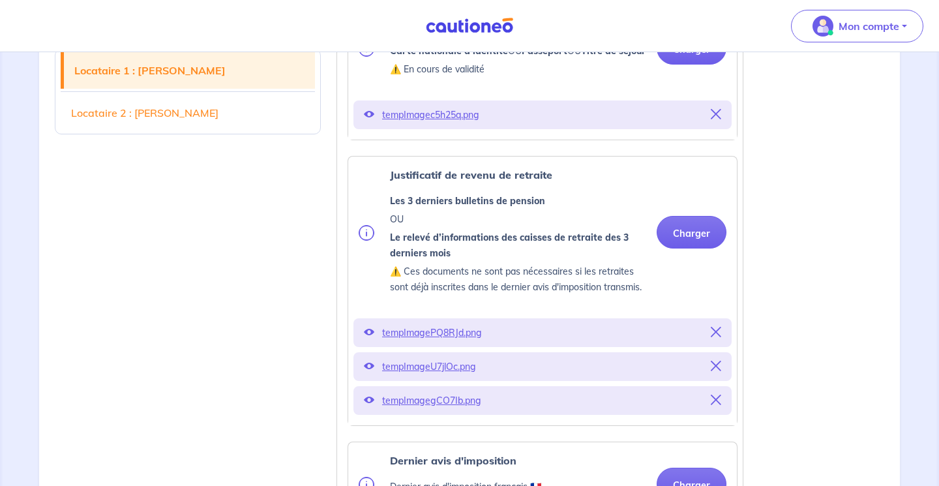
click at [458, 410] on p "tempImagegCO7Ib.png" at bounding box center [542, 400] width 321 height 18
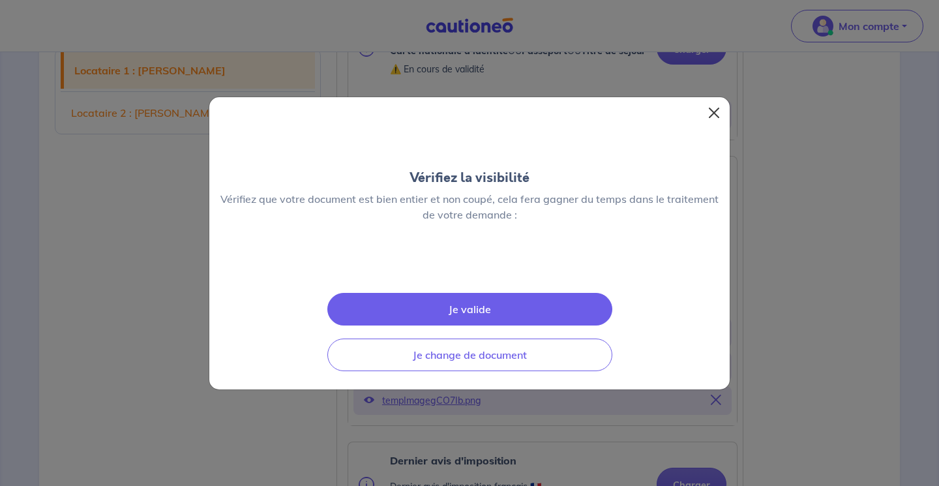
click at [714, 102] on button "Close" at bounding box center [714, 112] width 21 height 21
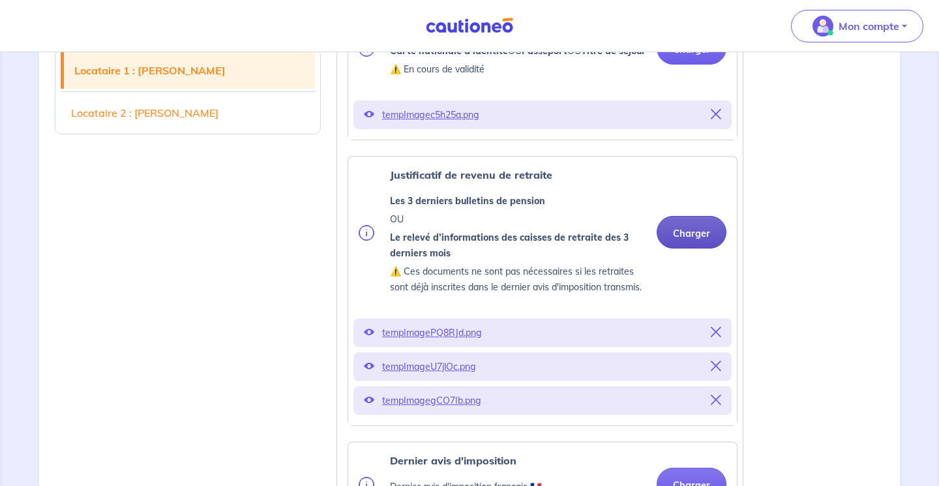
click at [690, 249] on button "Charger" at bounding box center [692, 232] width 70 height 33
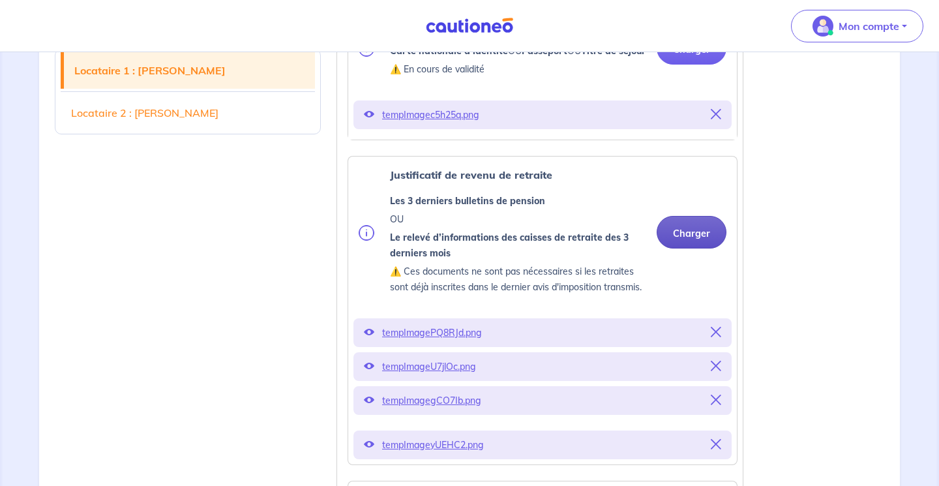
click at [690, 249] on button "Charger" at bounding box center [692, 232] width 70 height 33
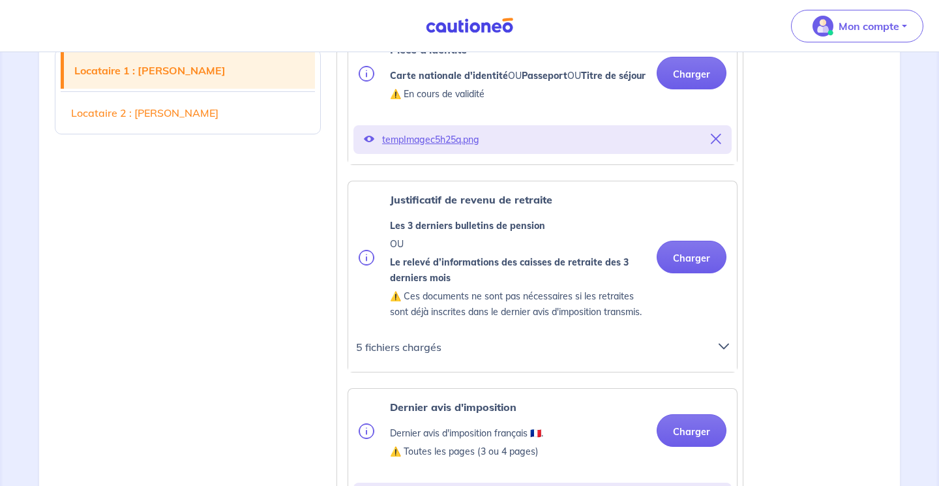
scroll to position [461, 0]
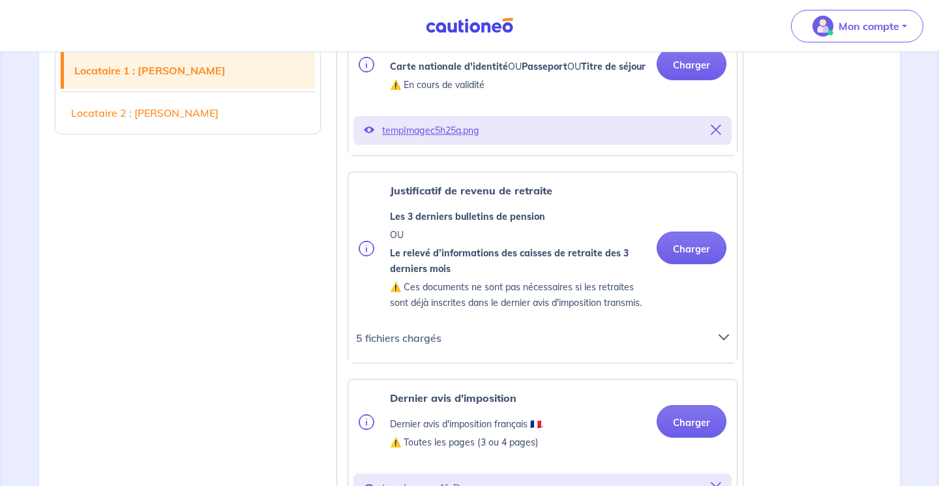
click at [723, 343] on icon at bounding box center [724, 337] width 10 height 10
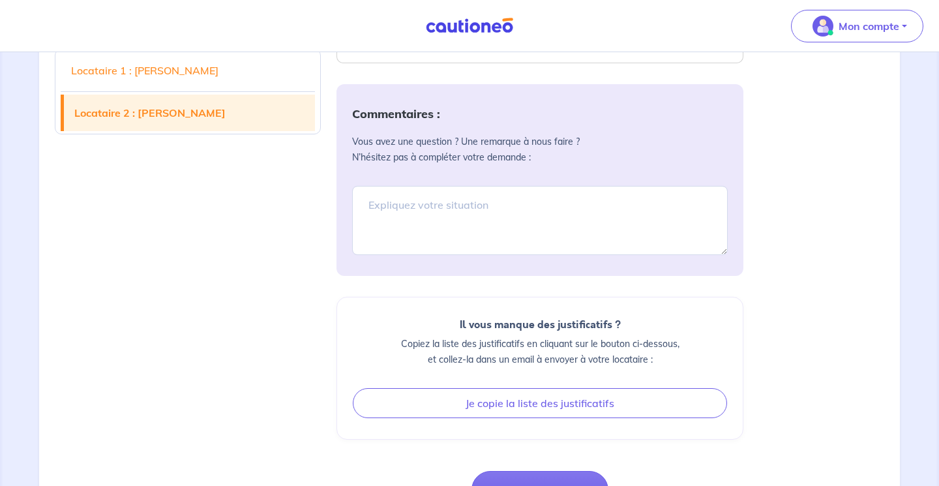
scroll to position [2811, 0]
click at [481, 232] on textarea at bounding box center [540, 219] width 376 height 69
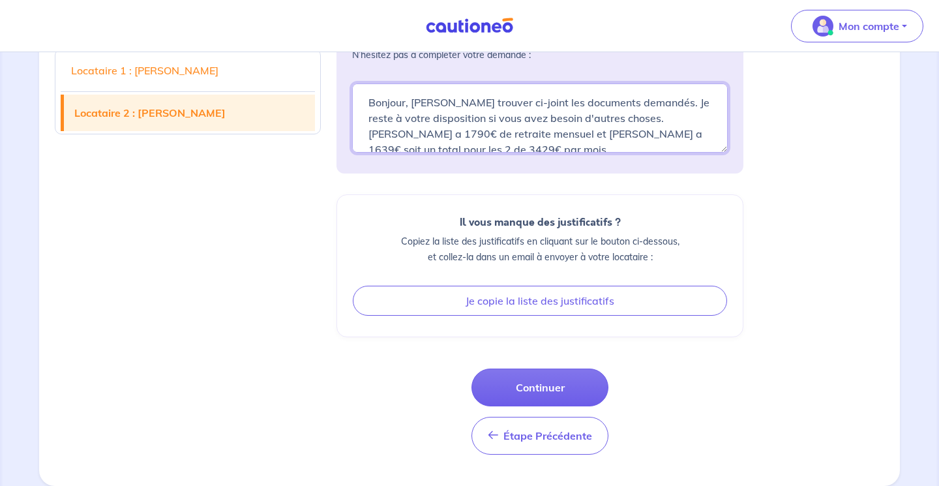
scroll to position [2944, 0]
type textarea "Bonjour, Veuillez trouver ci-joint les documents demandés. Je reste à votre dis…"
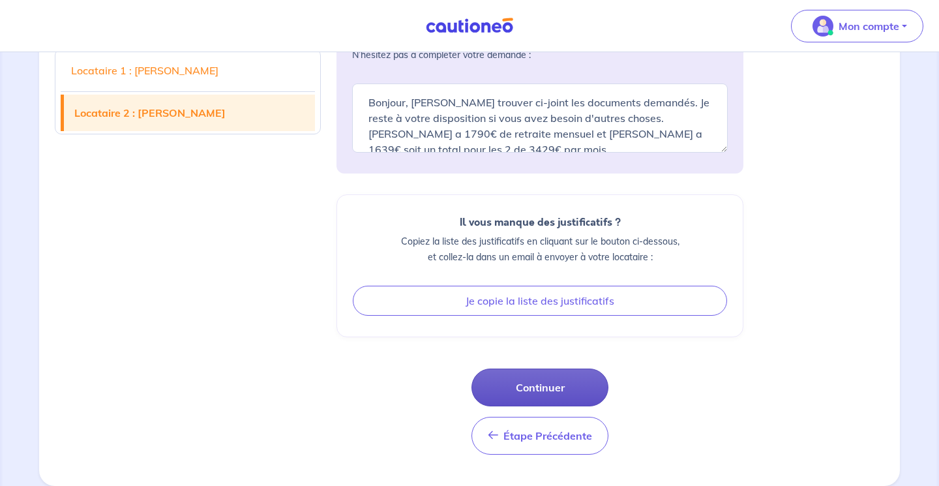
click at [540, 384] on button "Continuer" at bounding box center [540, 388] width 137 height 38
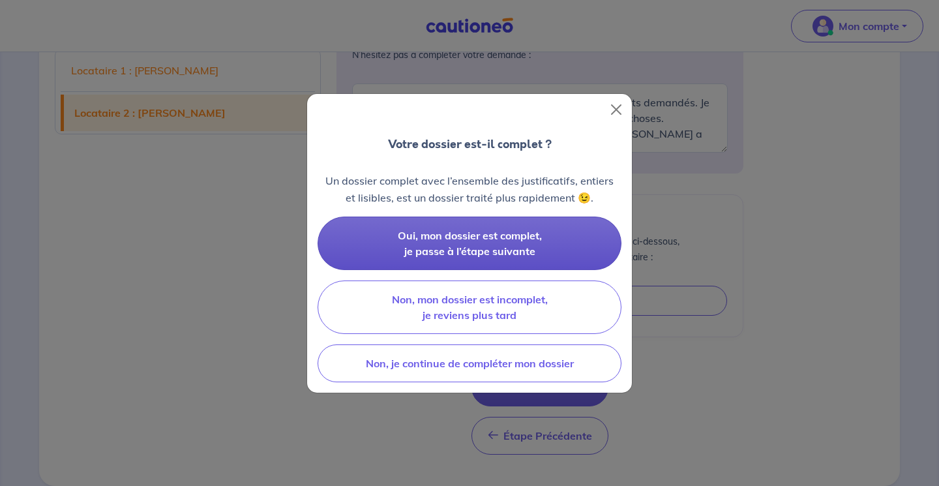
click at [480, 243] on button "Oui, mon dossier est complet, je passe à l’étape suivante" at bounding box center [470, 243] width 304 height 53
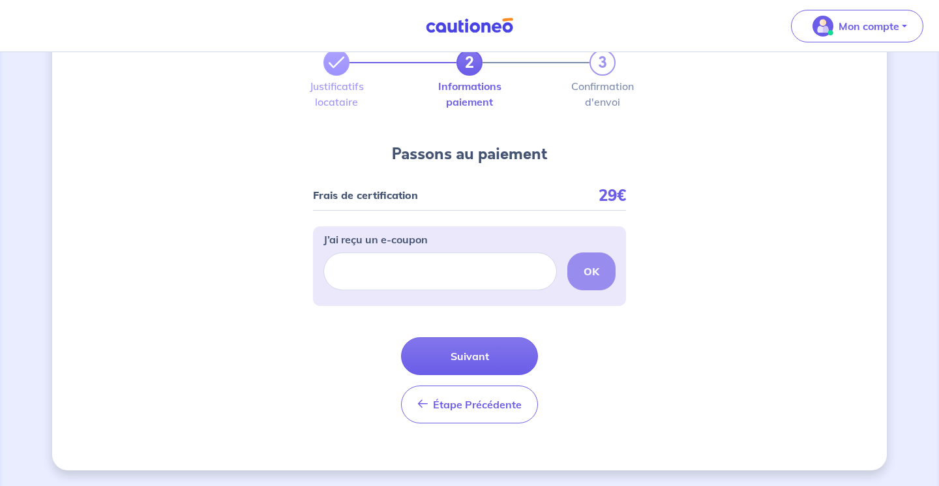
scroll to position [60, 0]
click at [461, 359] on button "Suivant" at bounding box center [469, 356] width 137 height 38
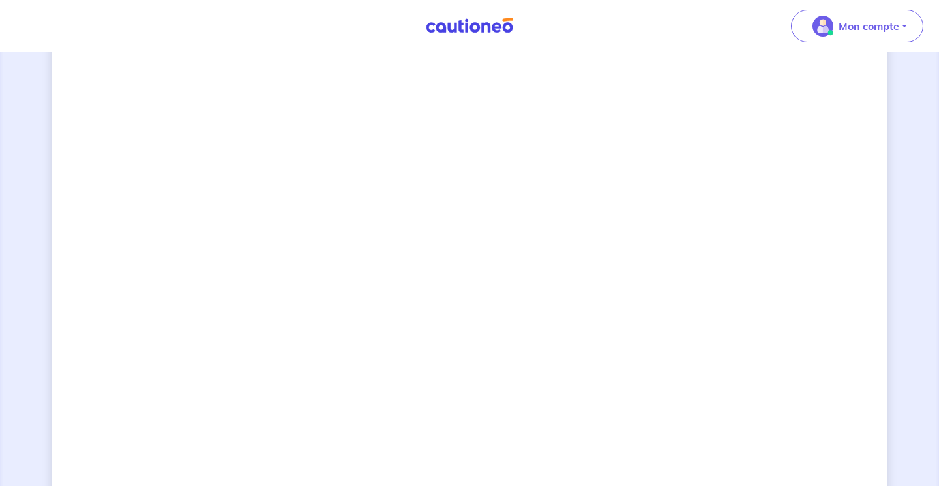
scroll to position [222, 0]
click at [685, 143] on div "2 3 Justificatifs locataire Informations paiement Confirmation d'envoi Passons …" at bounding box center [469, 354] width 835 height 1016
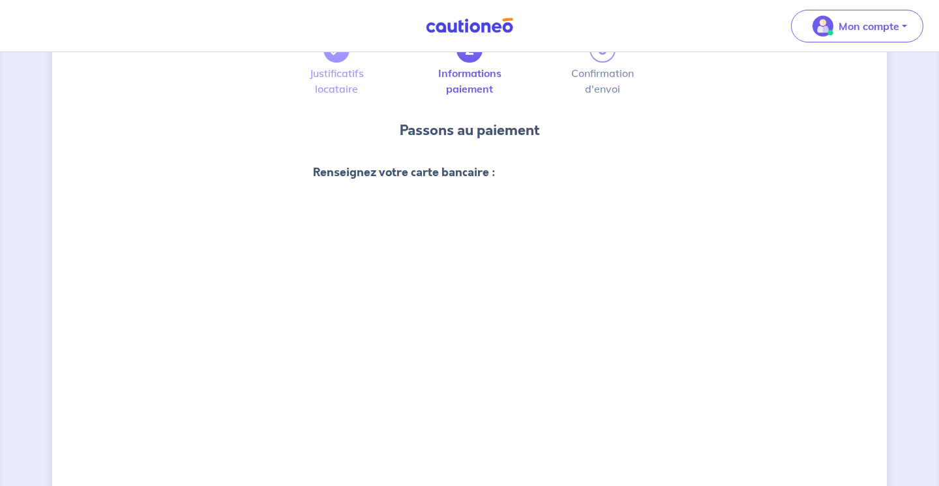
scroll to position [69, 0]
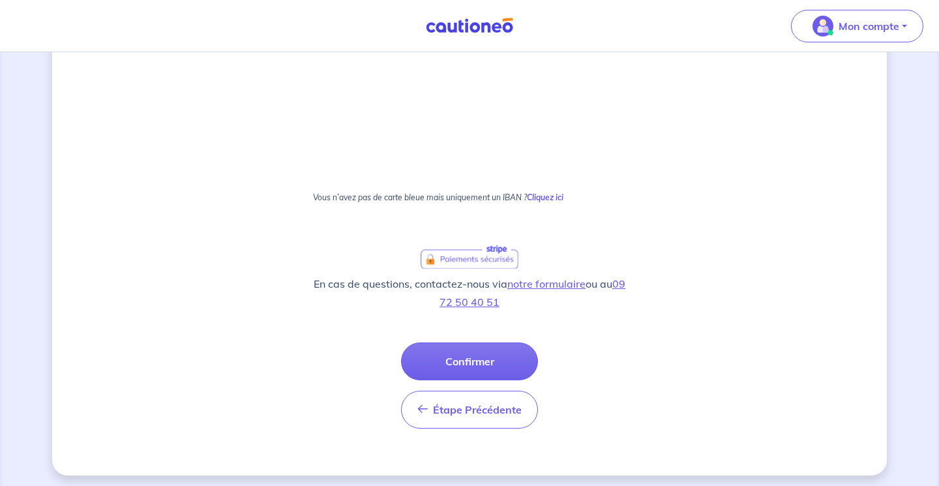
scroll to position [795, 0]
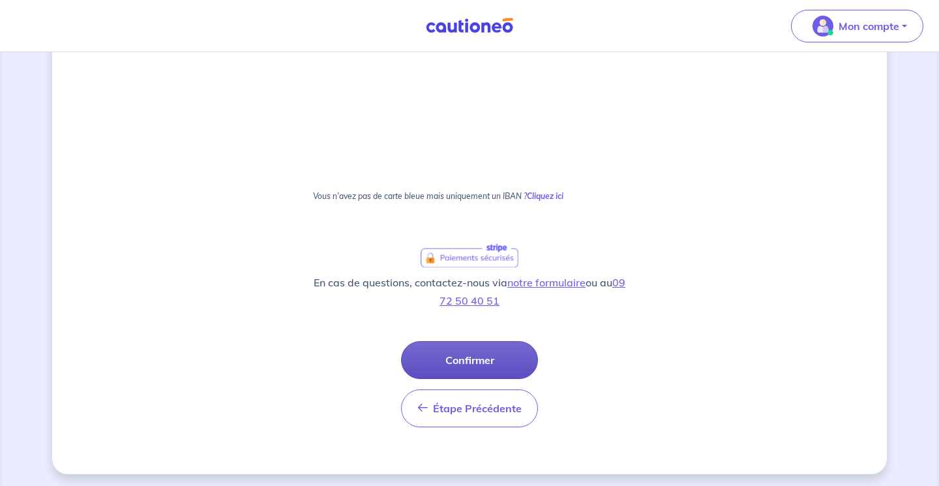
click at [472, 359] on button "Confirmer" at bounding box center [469, 360] width 137 height 38
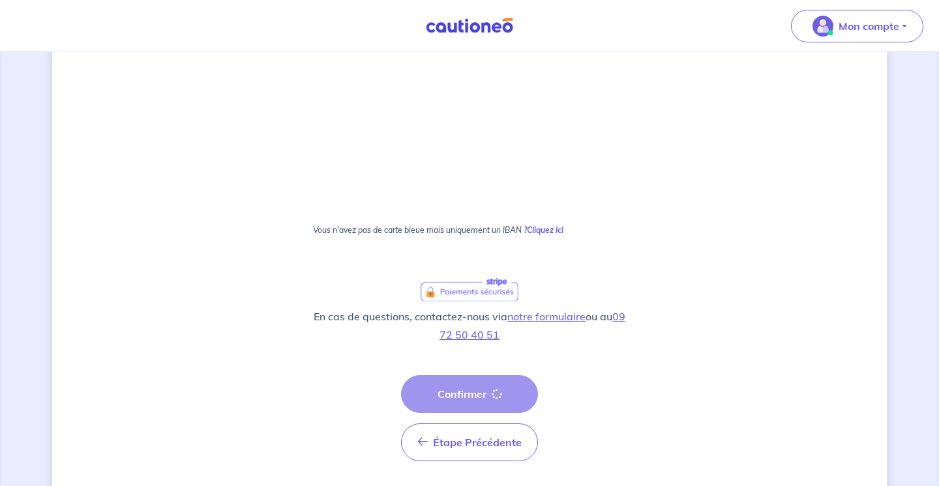
scroll to position [719, 0]
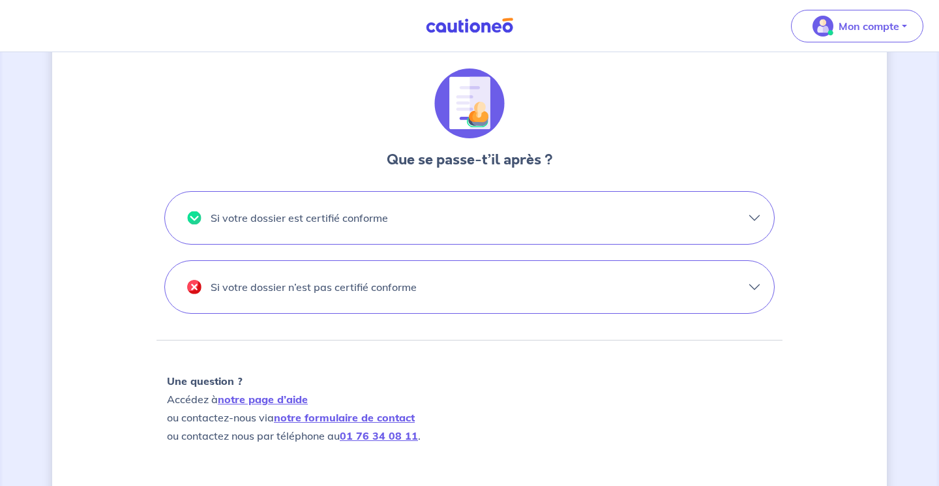
scroll to position [352, 0]
click at [749, 217] on button "Si votre dossier est certifié conforme" at bounding box center [469, 217] width 609 height 52
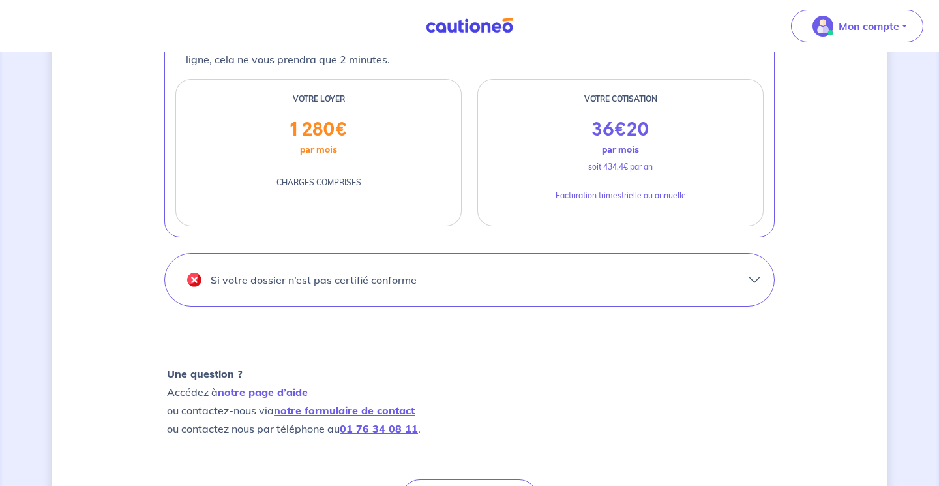
scroll to position [578, 0]
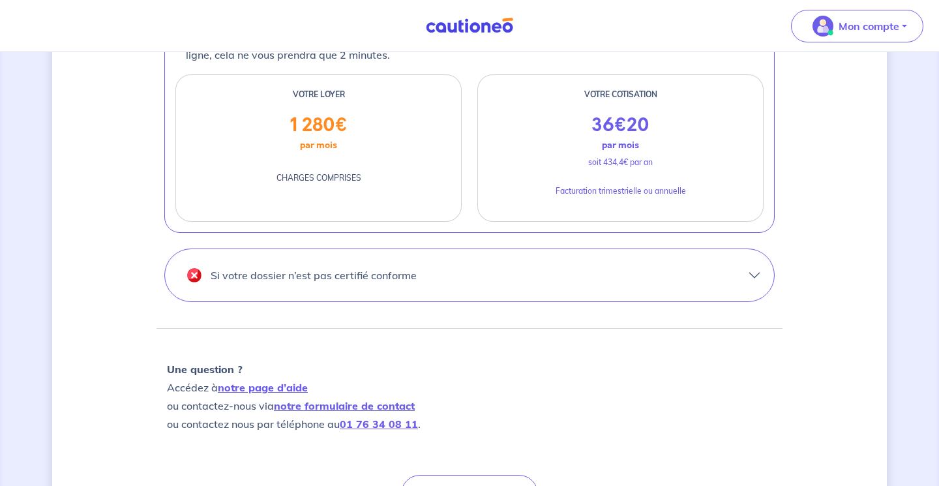
click at [751, 271] on button "Si votre dossier n’est pas certifié conforme" at bounding box center [469, 275] width 609 height 52
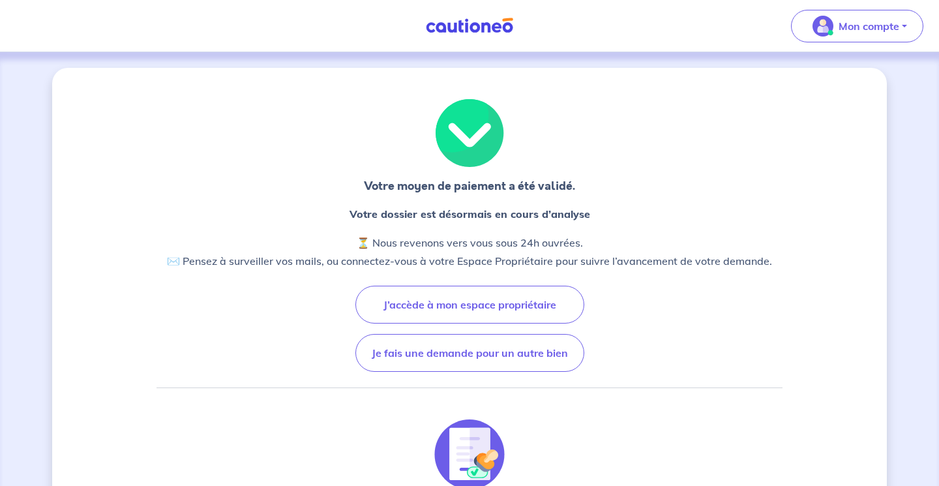
scroll to position [0, 0]
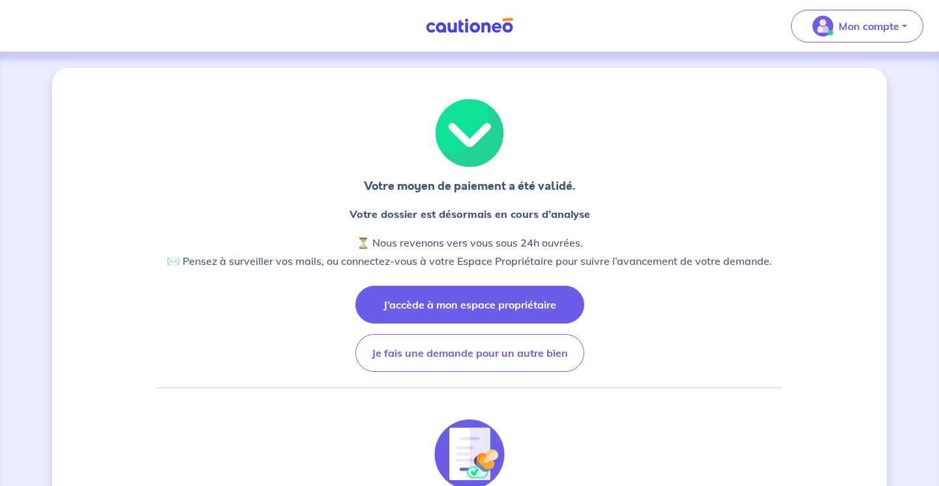
click at [525, 297] on button "J’accède à mon espace propriétaire" at bounding box center [470, 305] width 229 height 38
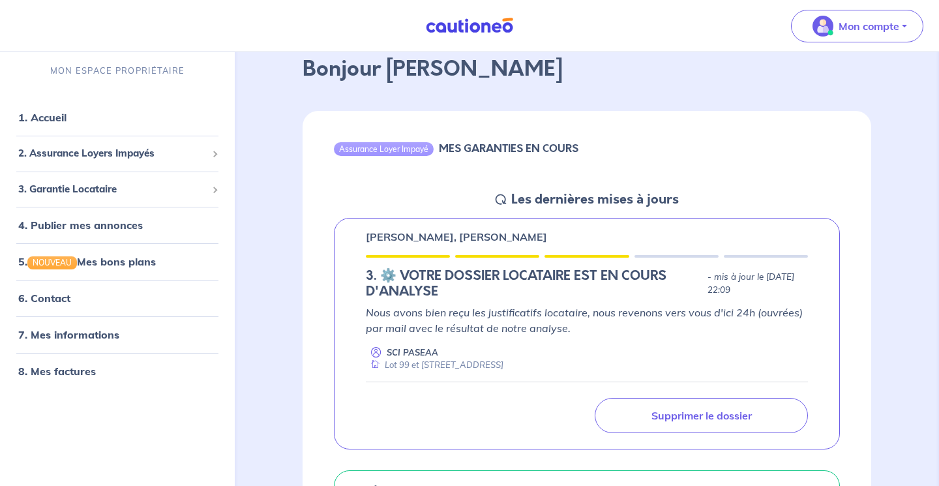
scroll to position [64, 0]
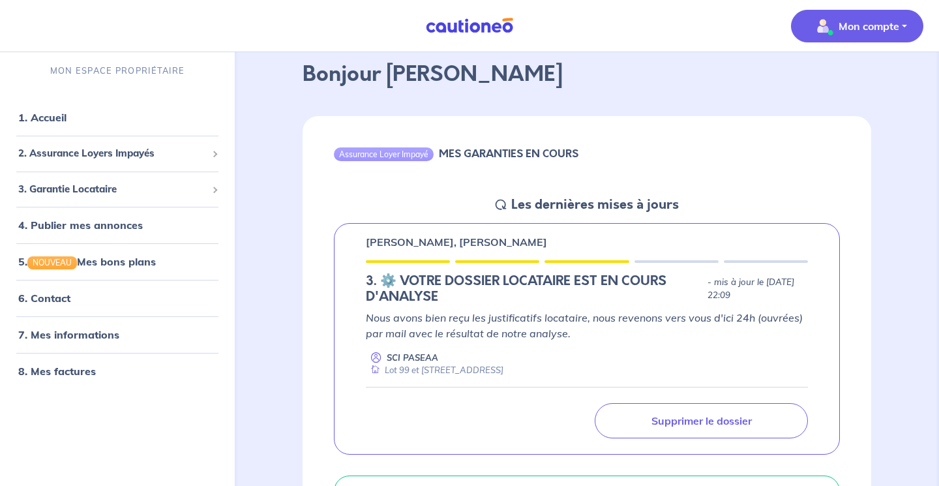
click at [892, 18] on p "Mon compte" at bounding box center [869, 26] width 61 height 16
click at [847, 117] on link "Me déconnecter" at bounding box center [844, 112] width 105 height 21
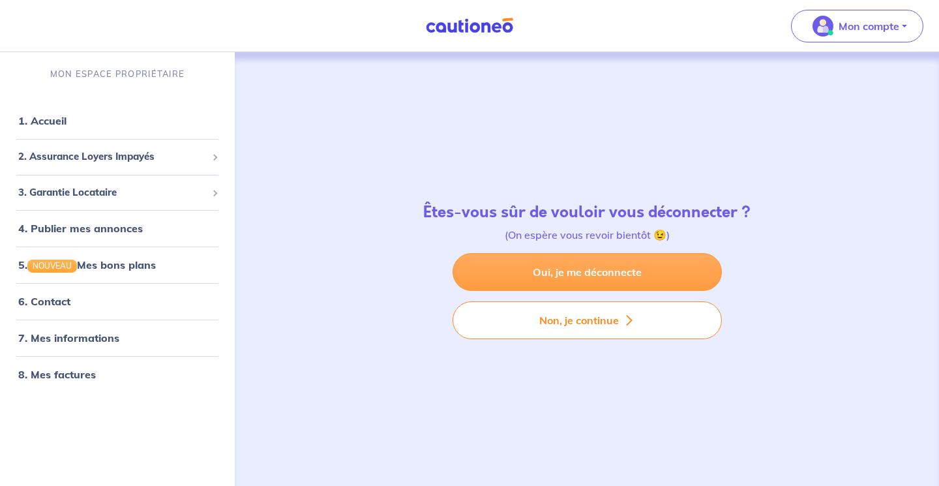
click at [626, 270] on link "Oui, je me déconnecte" at bounding box center [587, 272] width 269 height 38
